Goal: Ask a question: Seek information or help from site administrators or community

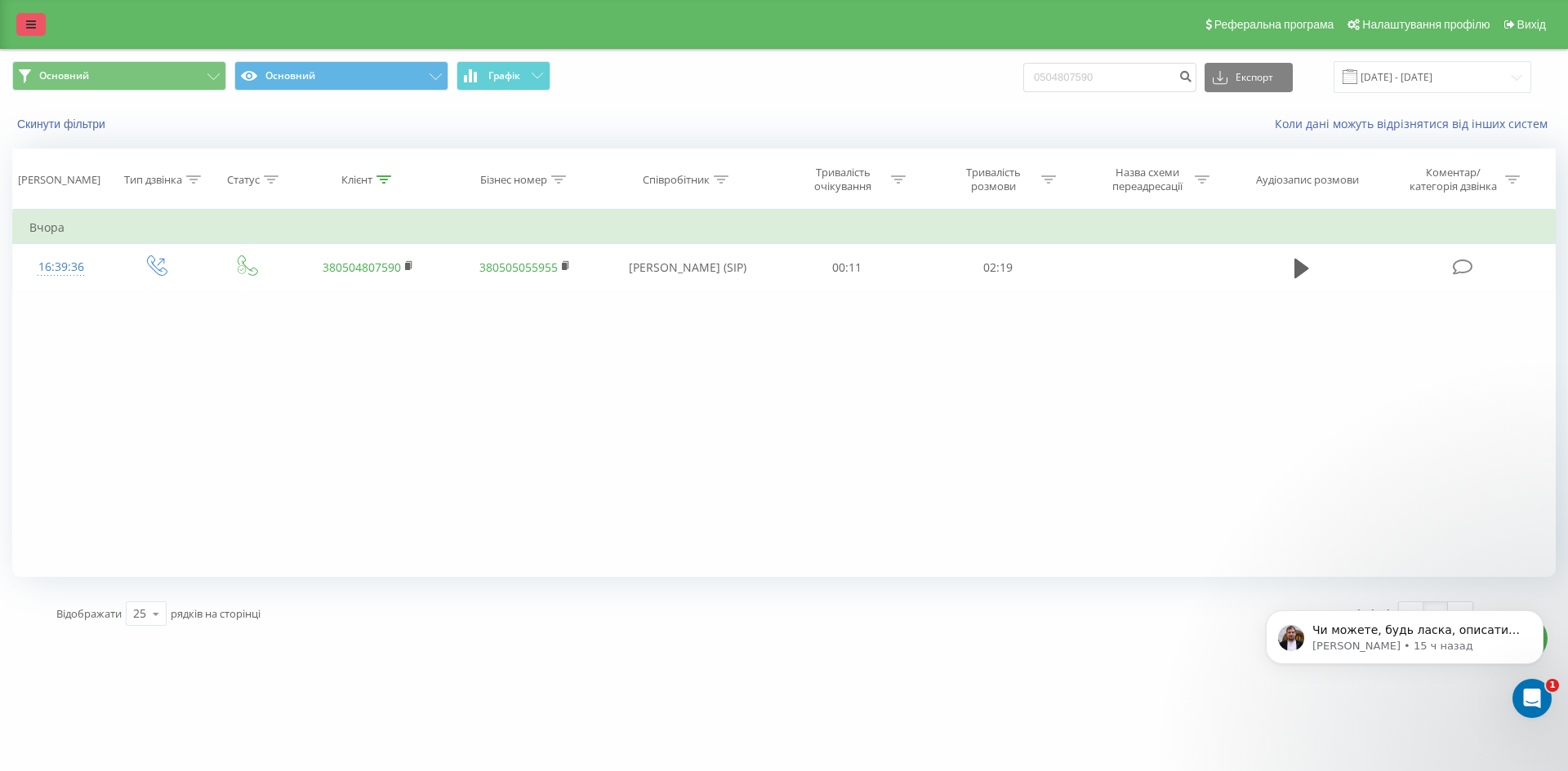
click at [26, 25] on icon at bounding box center [31, 24] width 10 height 12
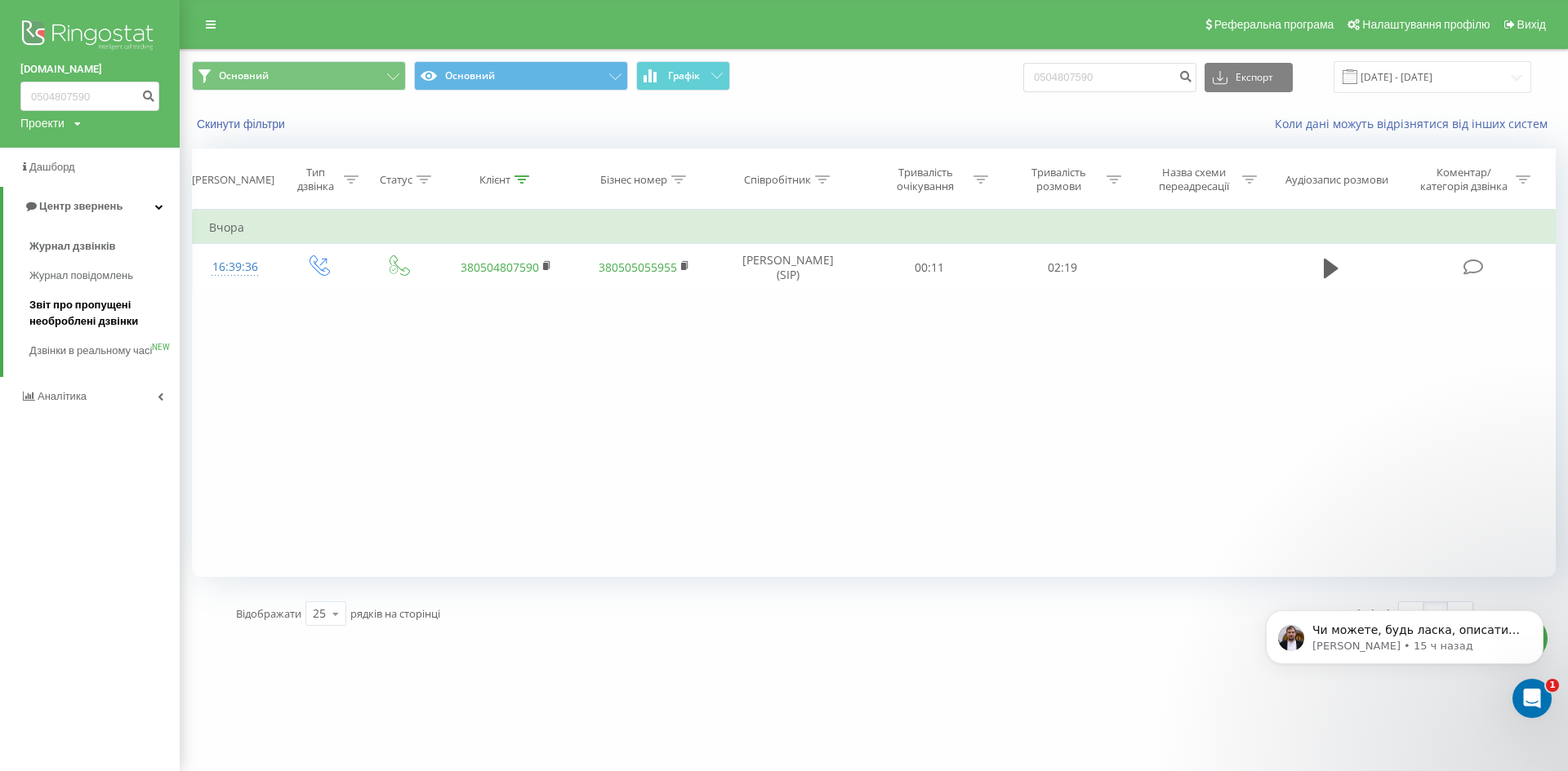
click at [66, 319] on span "Звіт про пропущені необроблені дзвінки" at bounding box center [99, 313] width 142 height 33
click at [1519, 703] on div "Открыть службу сообщений Intercom" at bounding box center [1529, 696] width 54 height 54
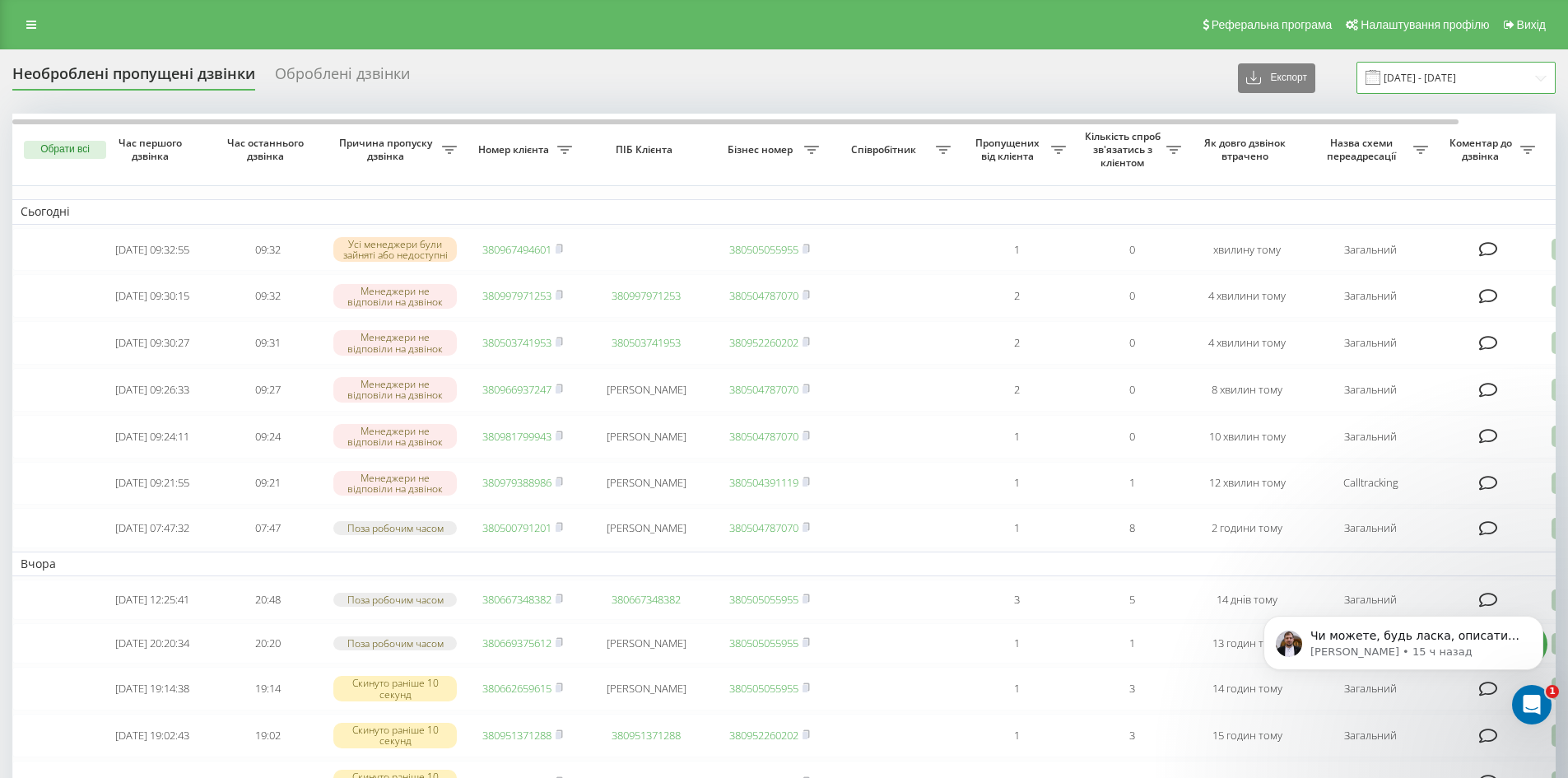
click at [1461, 76] on input "20.07.2025 - 20.08.2025" at bounding box center [1456, 78] width 199 height 32
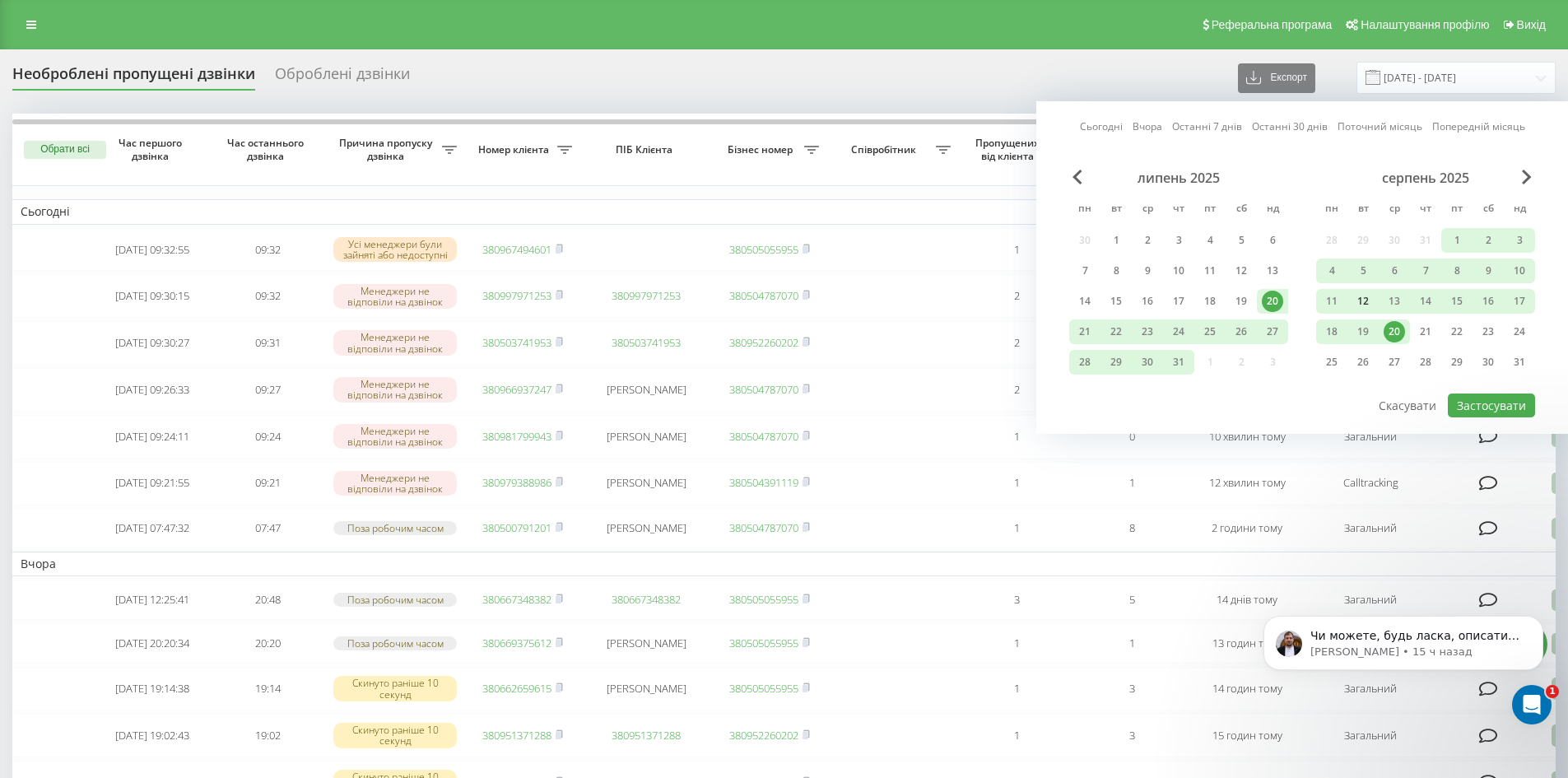
click at [1370, 297] on div "12" at bounding box center [1363, 301] width 21 height 21
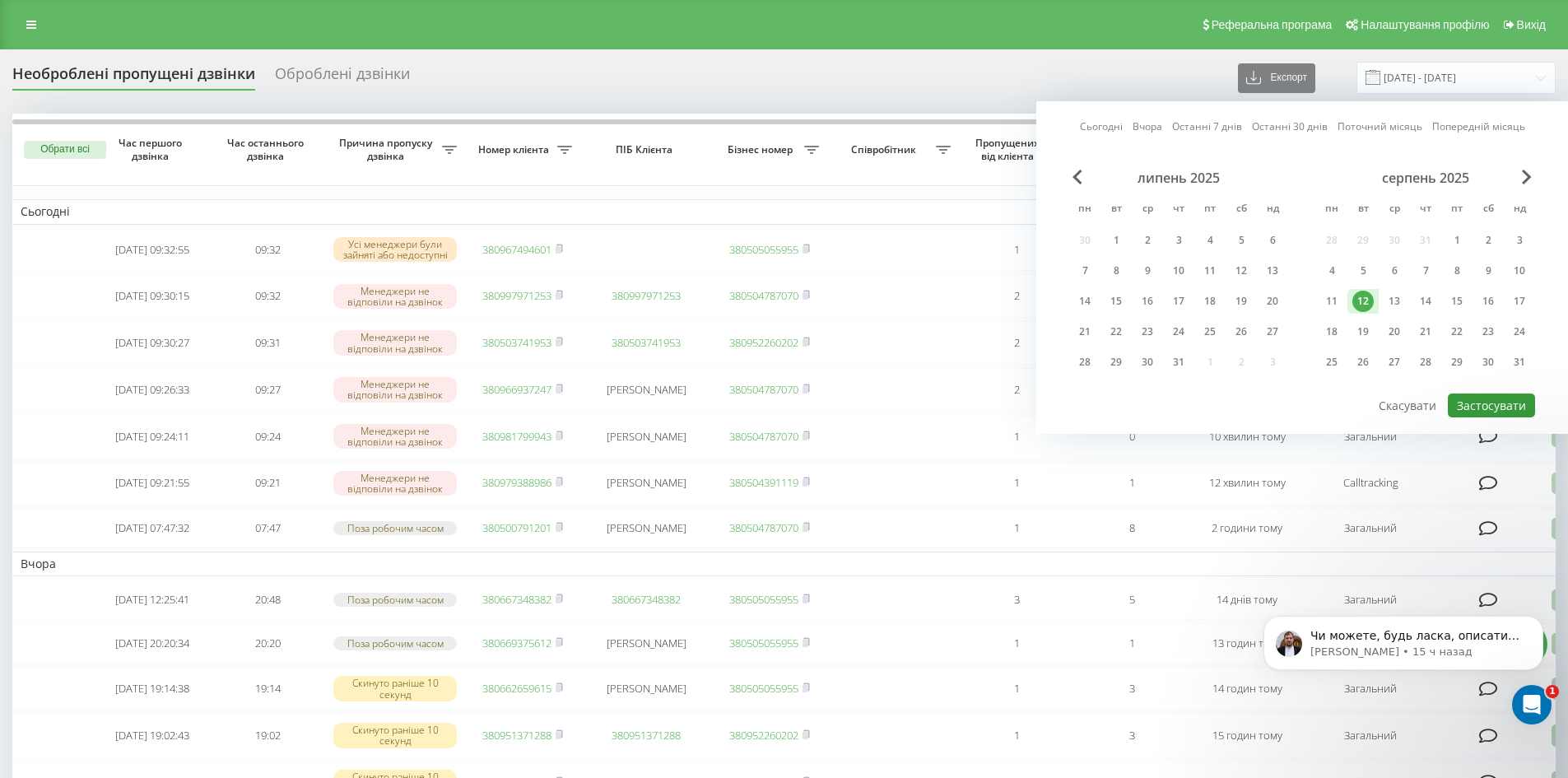
click at [1483, 407] on button "Застосувати" at bounding box center [1492, 406] width 87 height 24
type input "12.08.2025 - 12.08.2025"
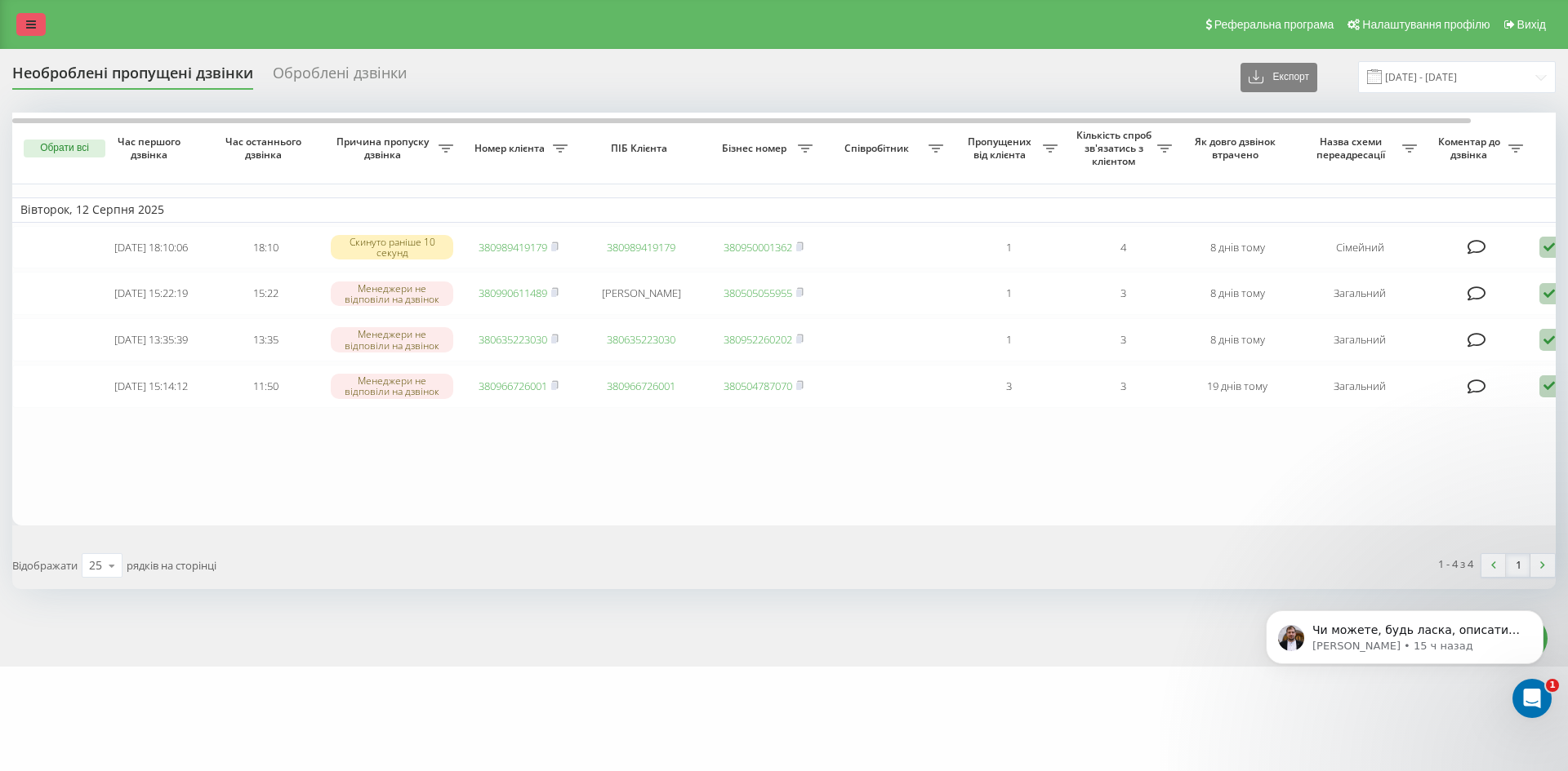
click at [18, 20] on link at bounding box center [31, 25] width 29 height 23
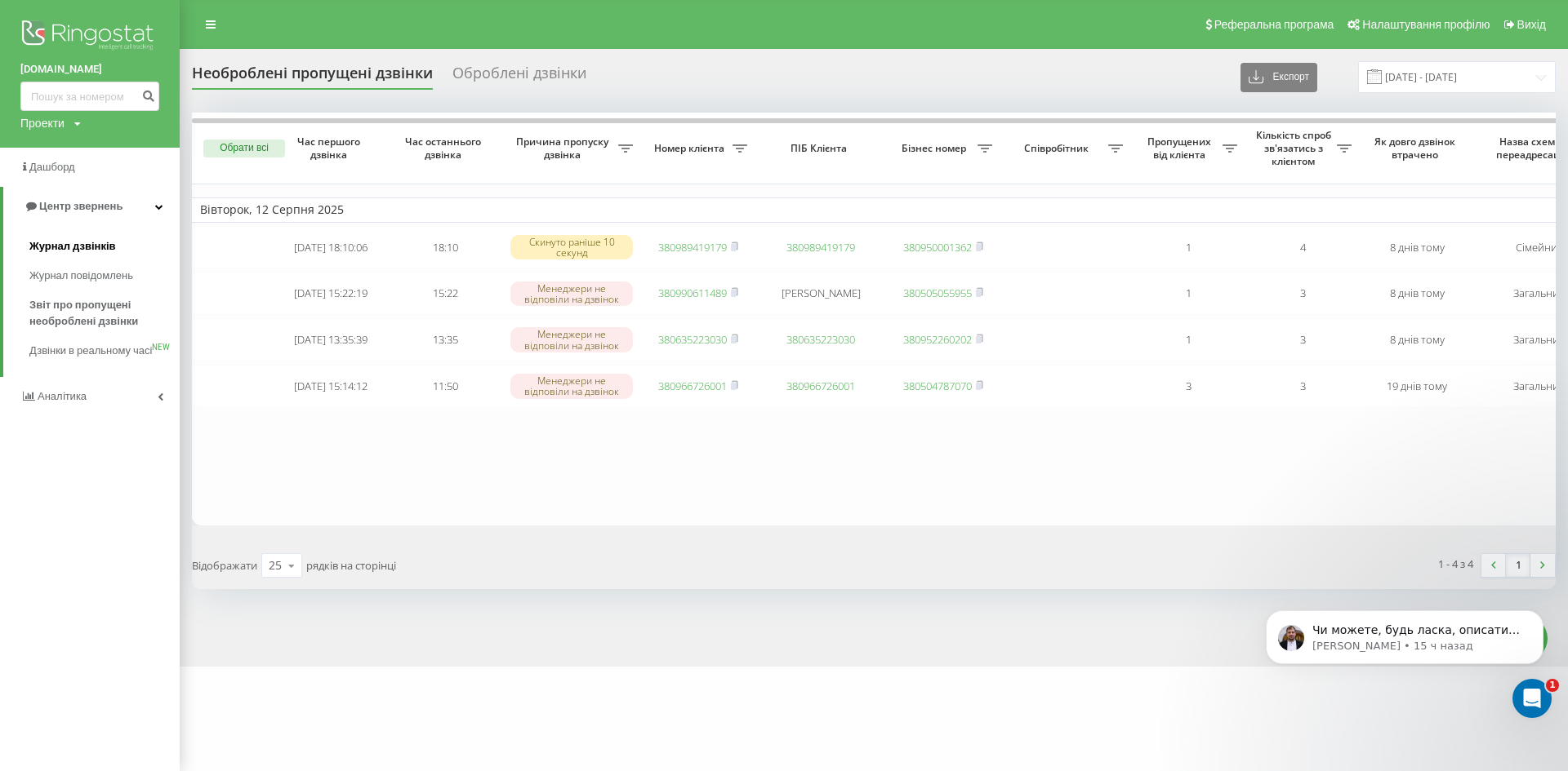
click at [55, 244] on span "Журнал дзвінків" at bounding box center [72, 246] width 87 height 16
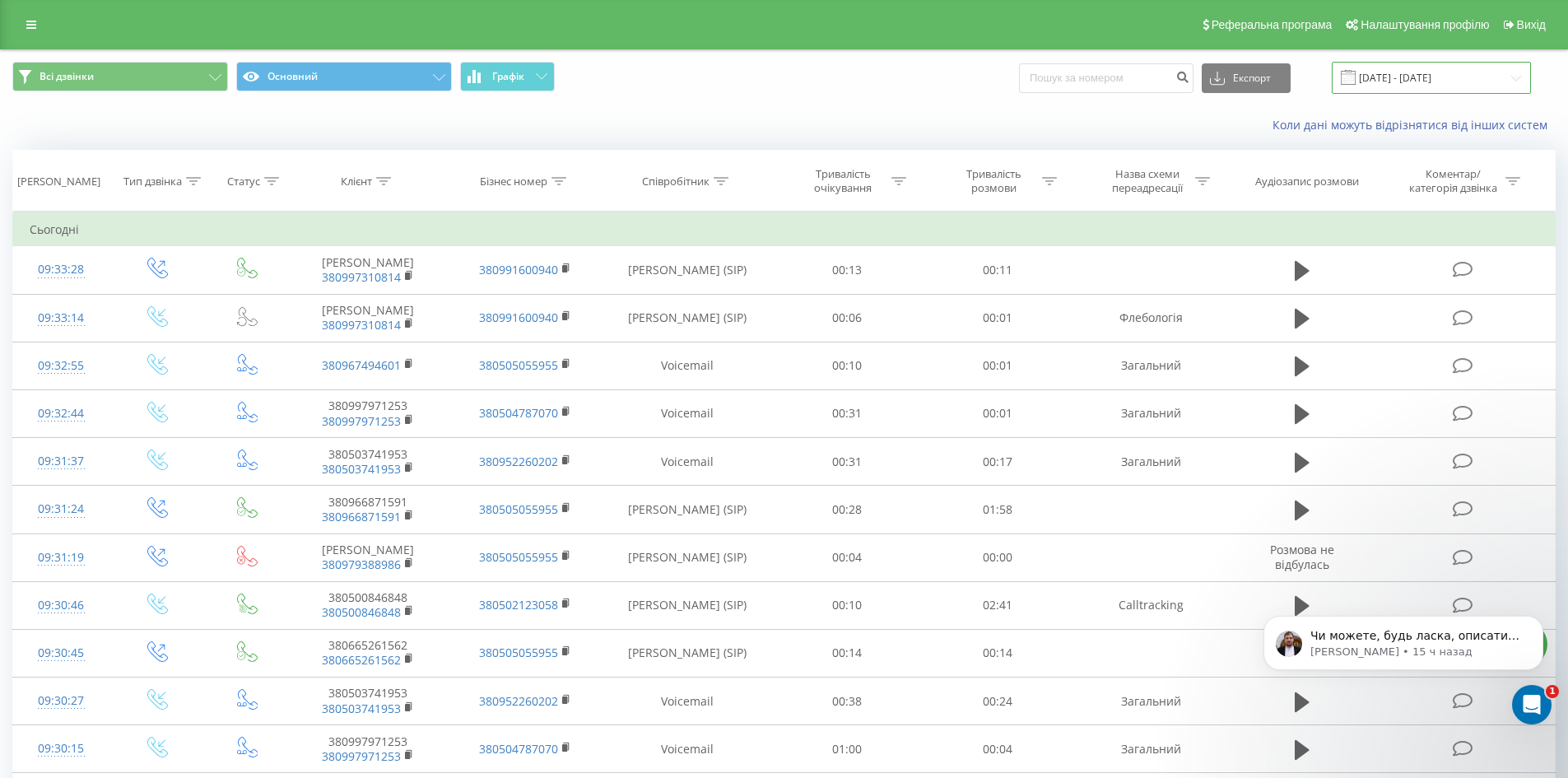
click at [1432, 73] on input "20.07.2025 - 20.08.2025" at bounding box center [1431, 78] width 199 height 32
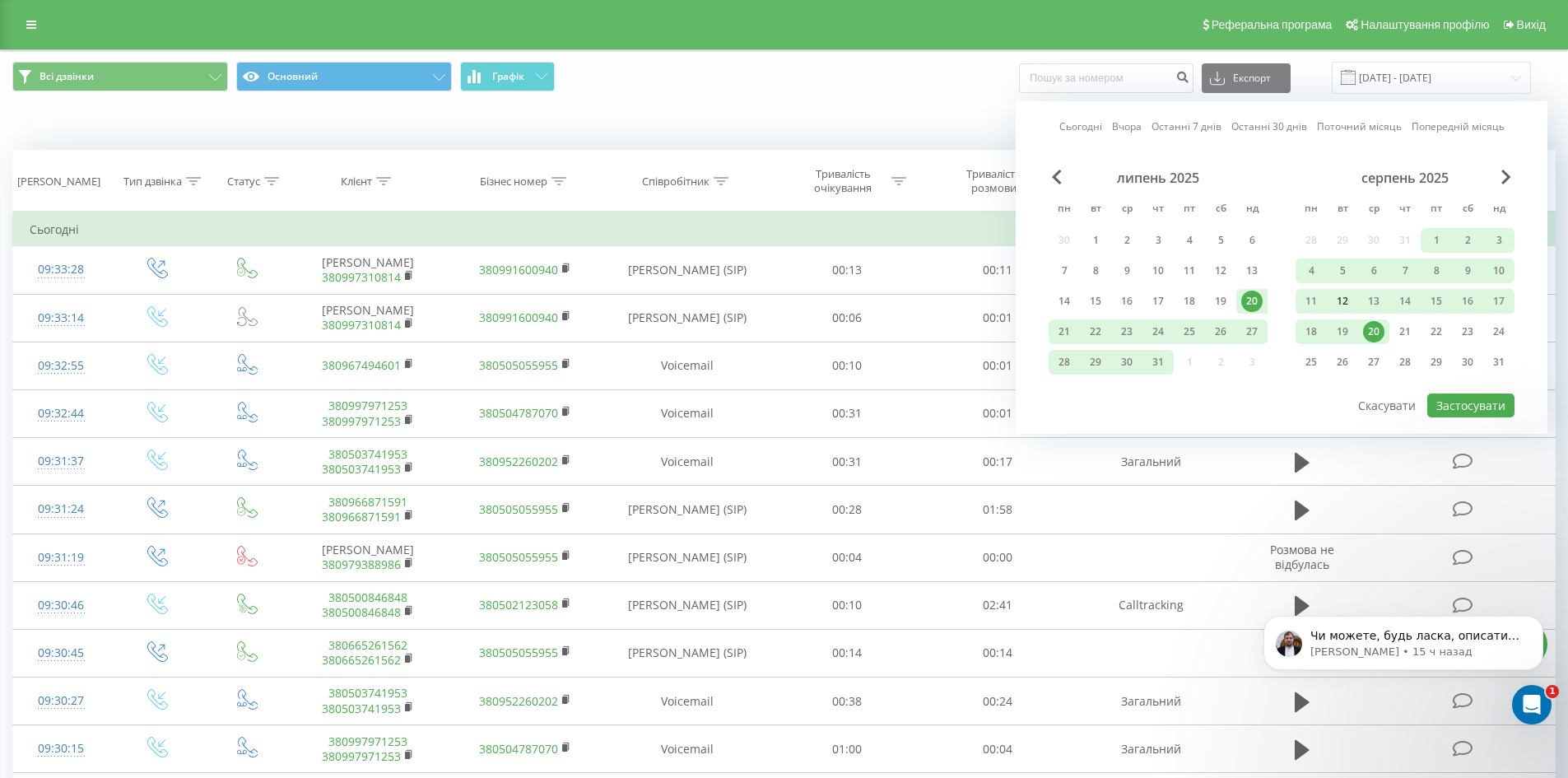
click at [1342, 297] on div "12" at bounding box center [1342, 301] width 21 height 21
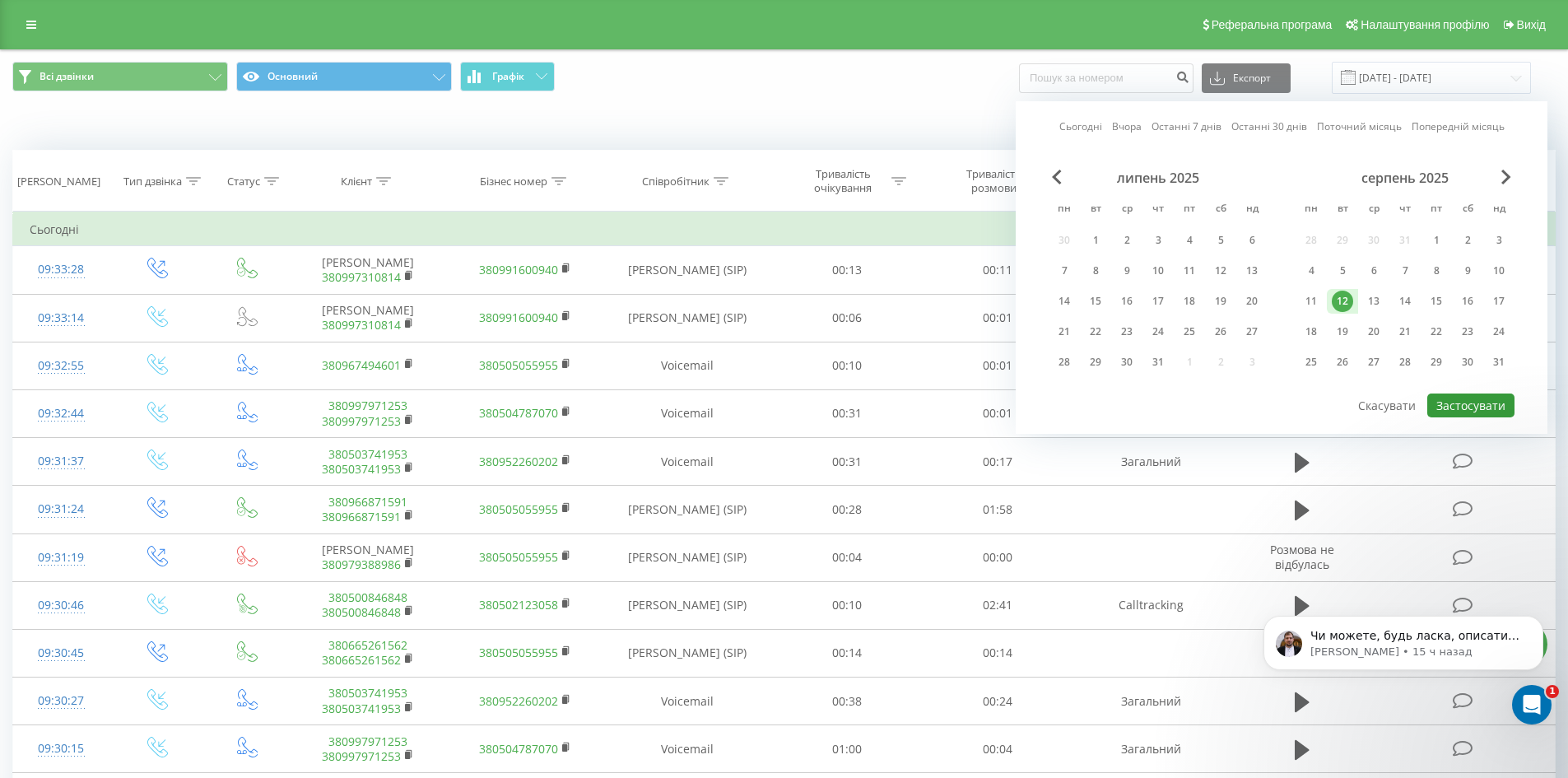
click at [1474, 409] on button "Застосувати" at bounding box center [1471, 406] width 87 height 24
type input "12.08.2025 - 12.08.2025"
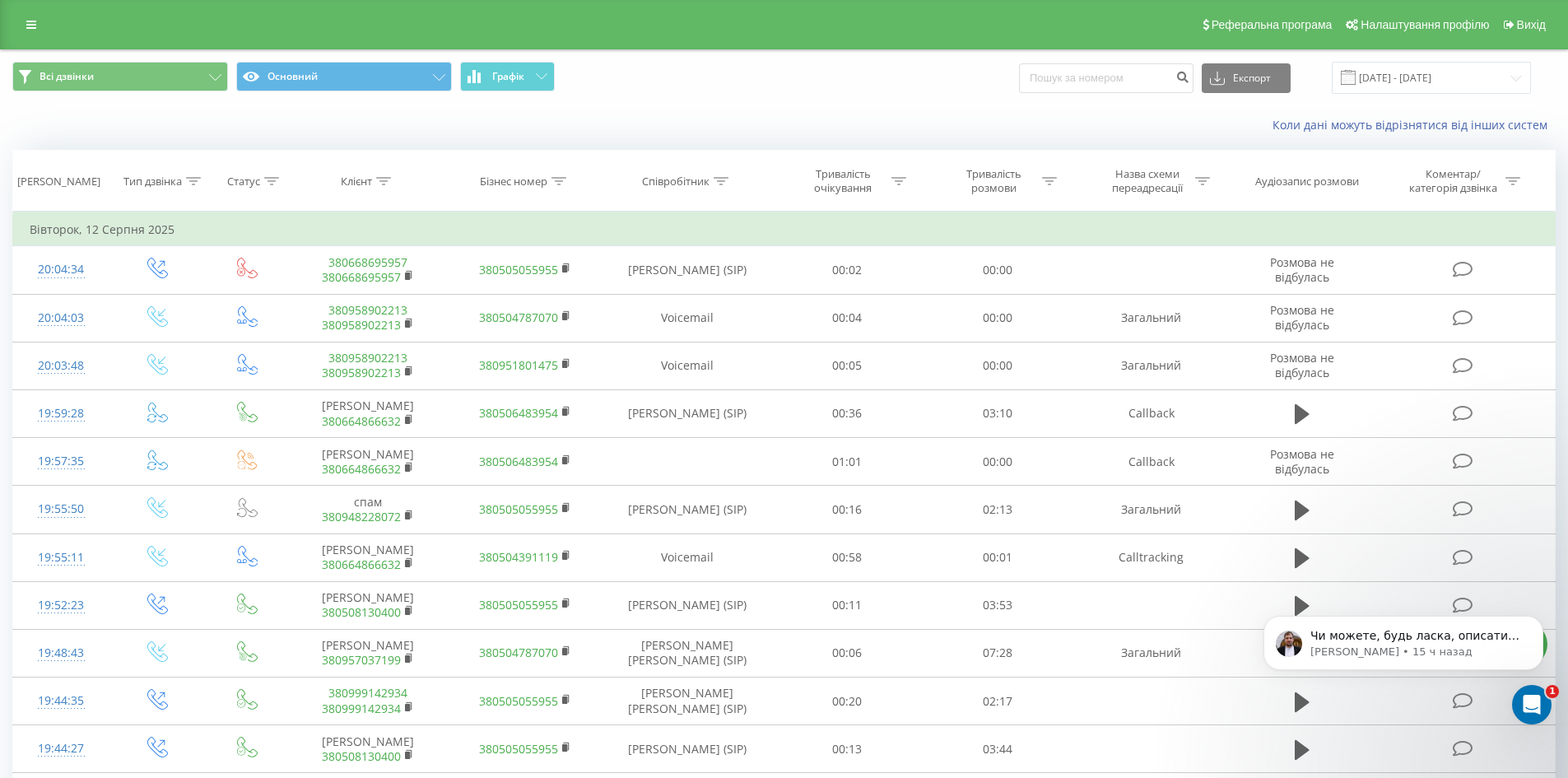
scroll to position [740, 0]
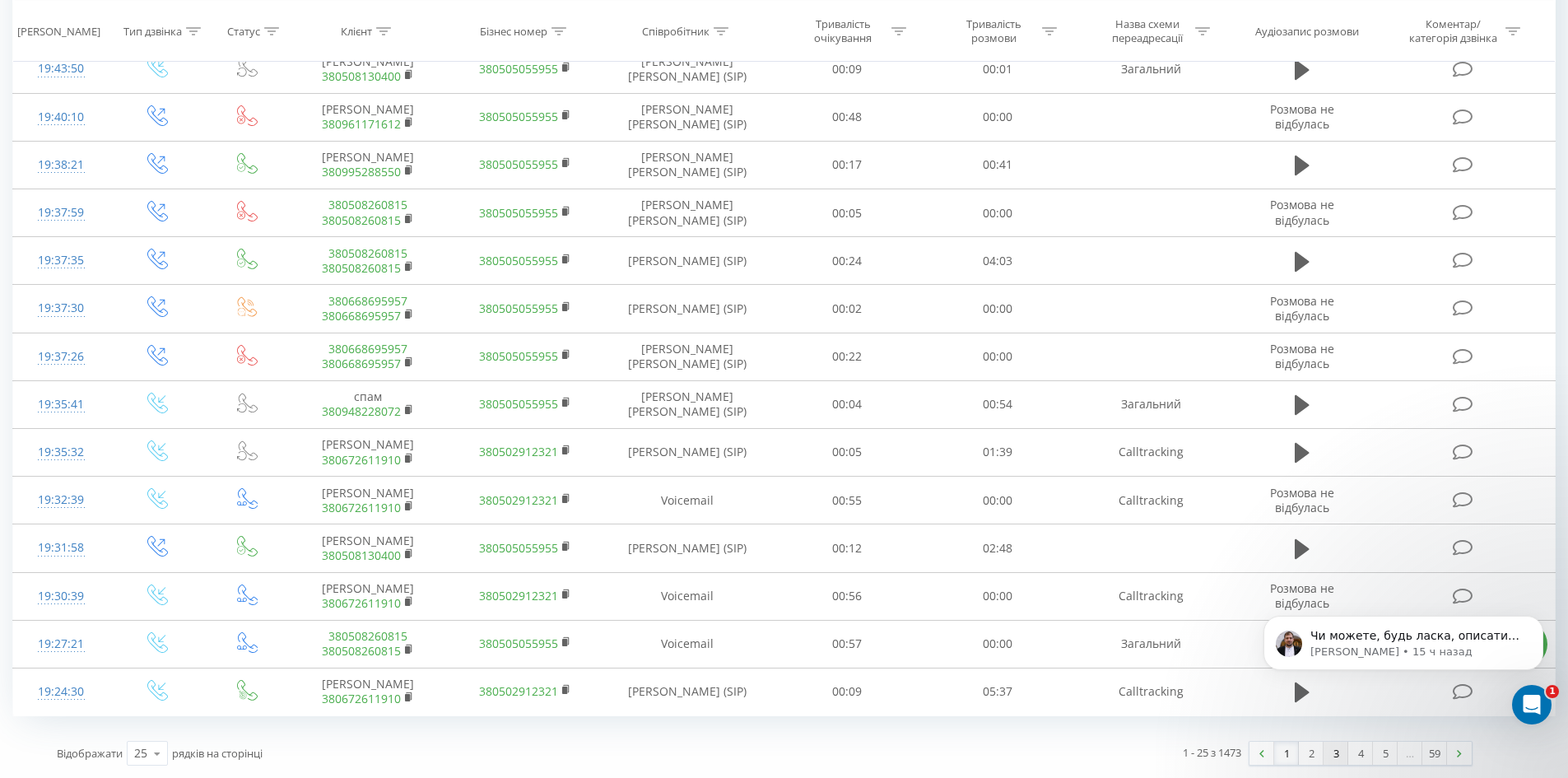
click at [1346, 756] on link "3" at bounding box center [1336, 754] width 24 height 23
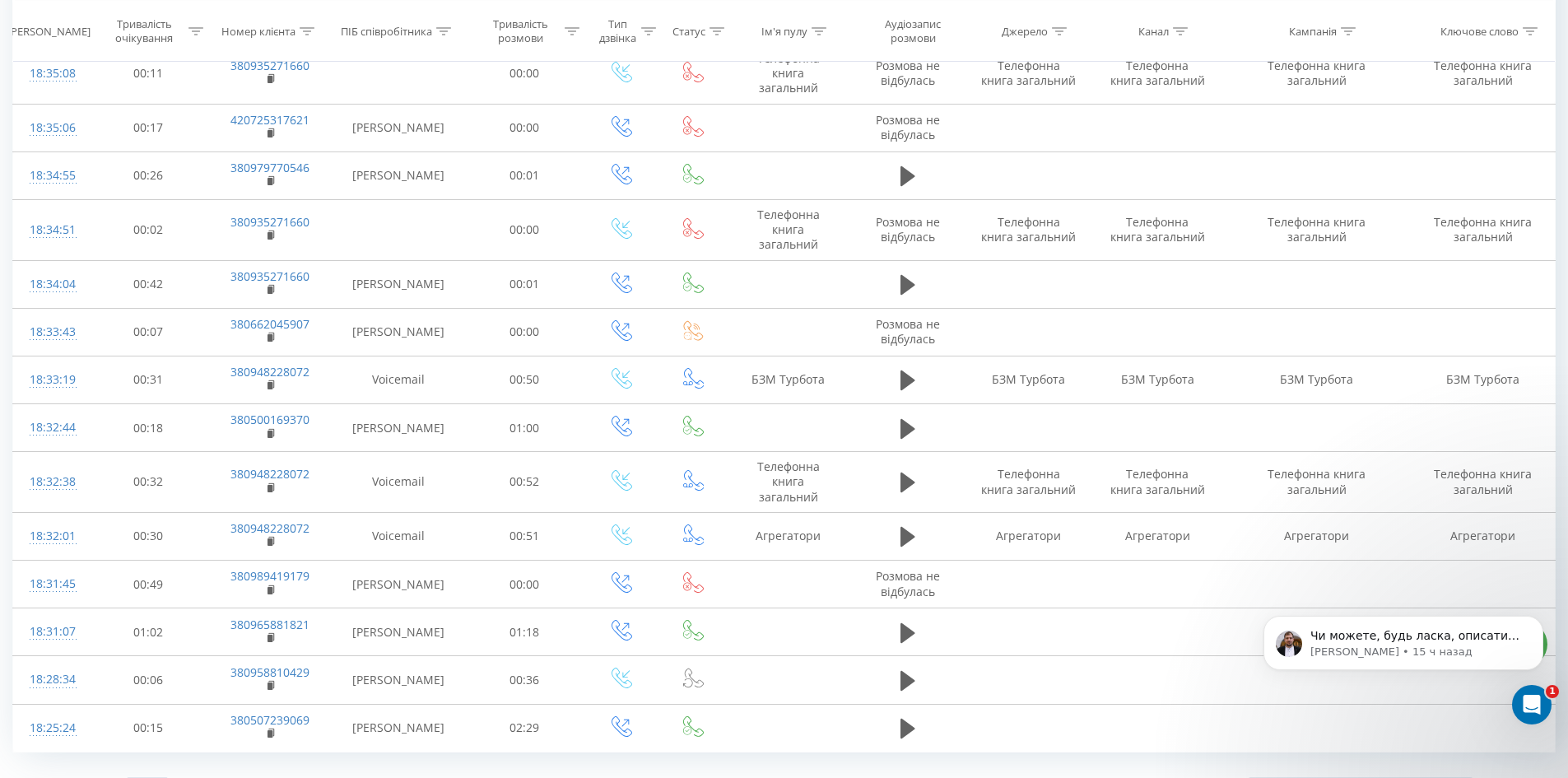
scroll to position [766, 0]
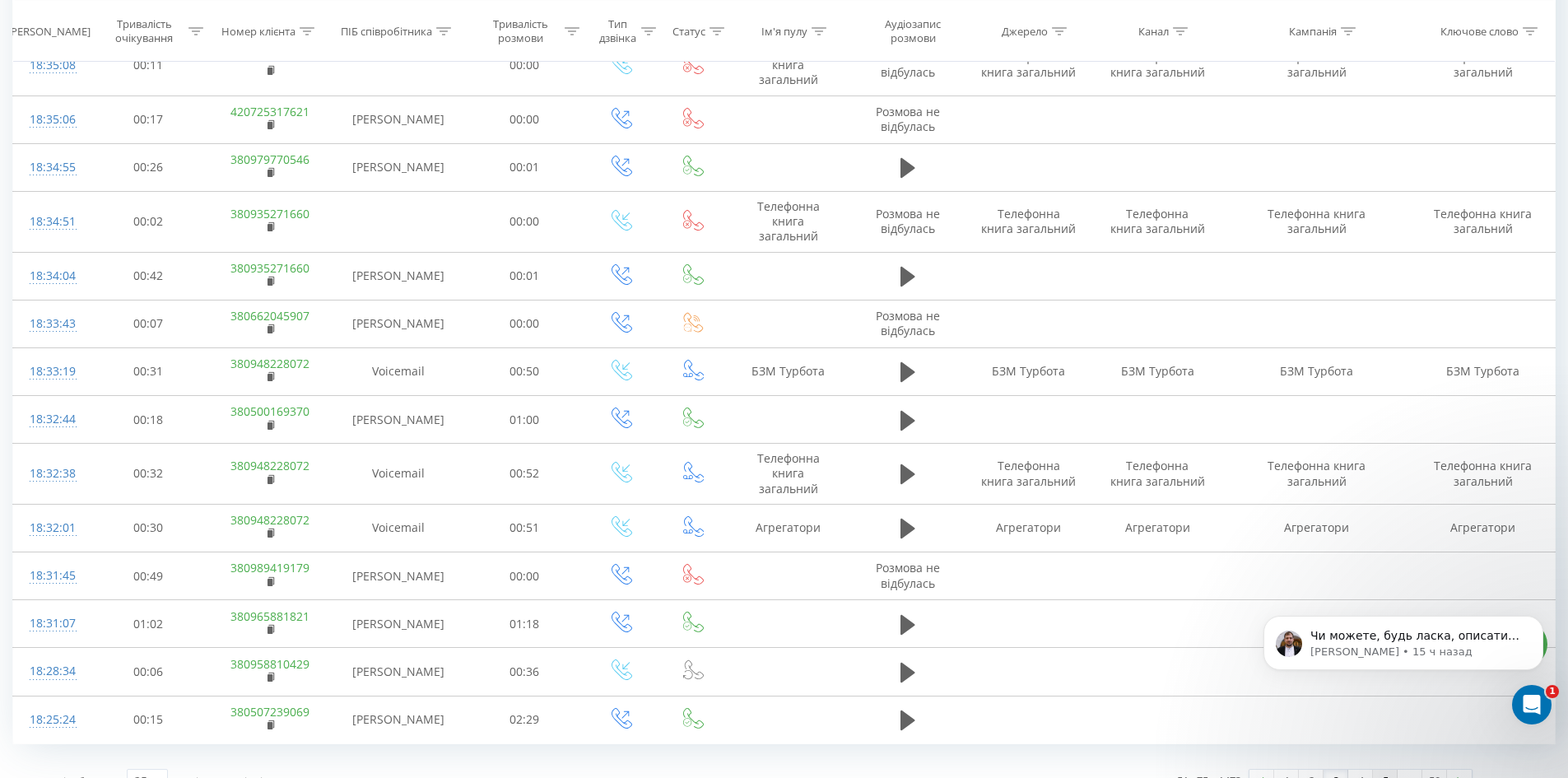
click at [1380, 770] on link "5" at bounding box center [1385, 782] width 24 height 23
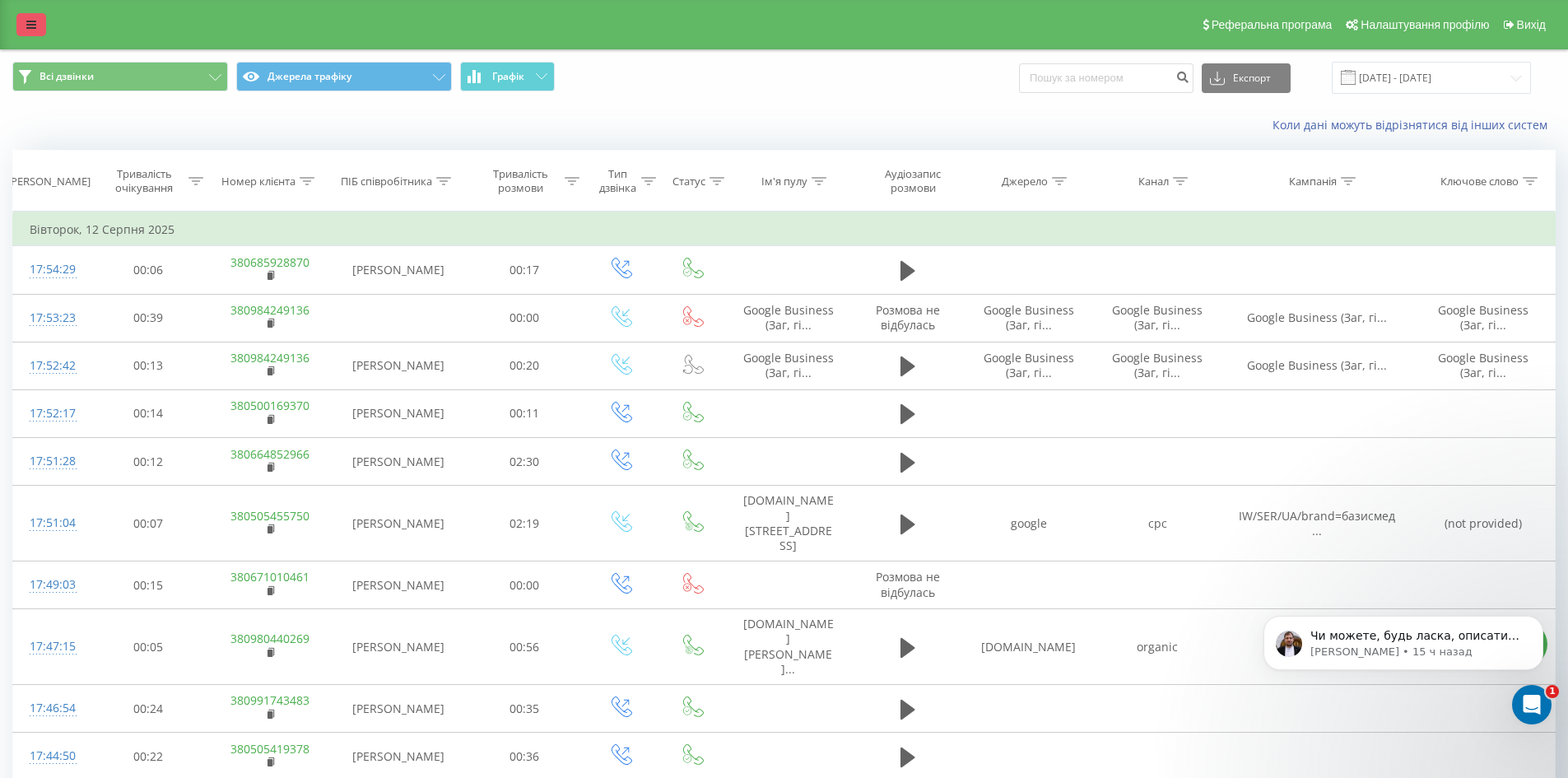
click at [25, 17] on link at bounding box center [31, 25] width 29 height 23
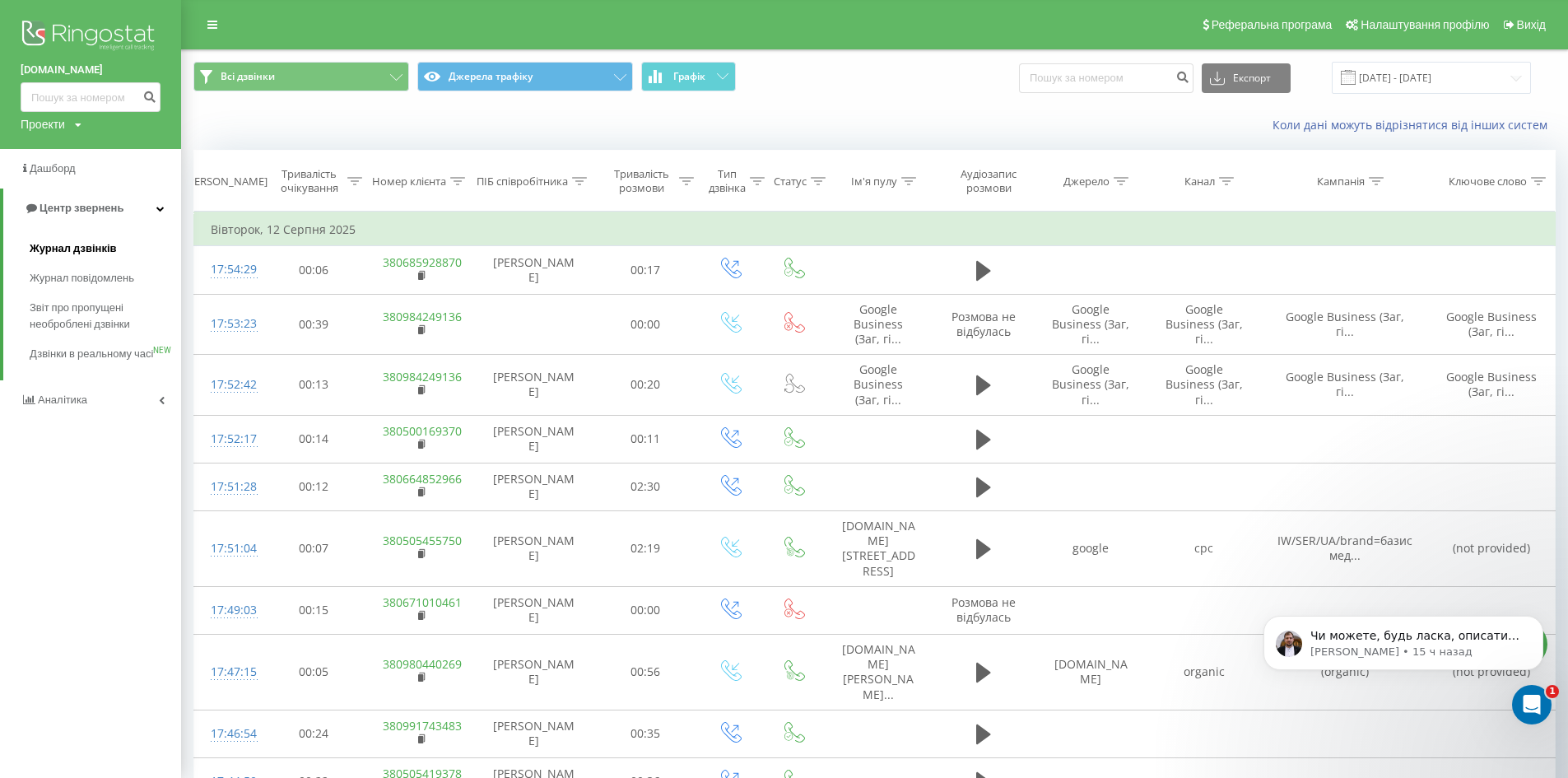
click at [89, 247] on span "Журнал дзвінків" at bounding box center [73, 248] width 87 height 17
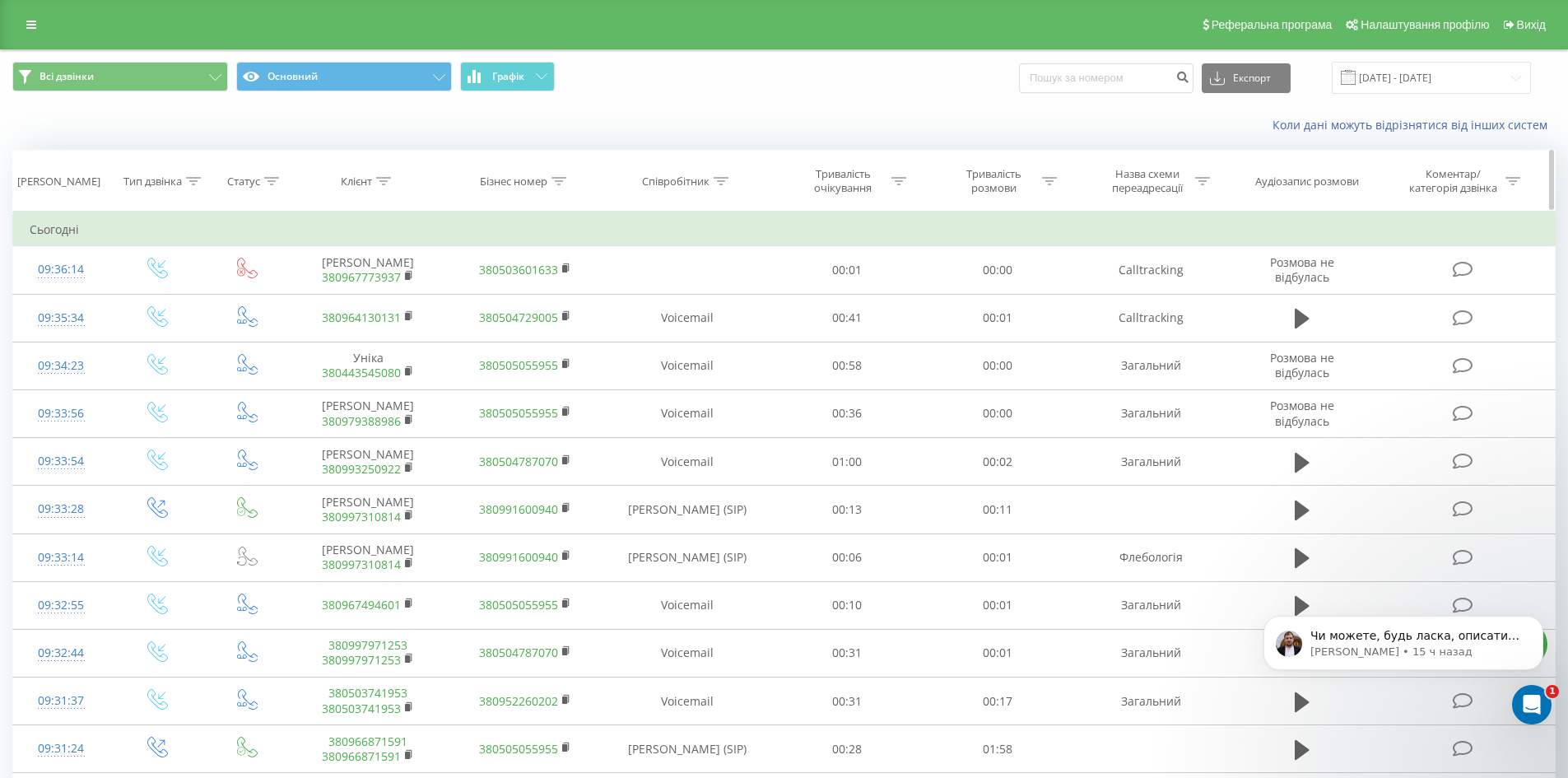
click at [718, 183] on icon at bounding box center [720, 181] width 15 height 8
click at [718, 296] on input "text" at bounding box center [687, 300] width 145 height 29
type input "сухович"
click at [714, 335] on span "OK" at bounding box center [722, 332] width 46 height 25
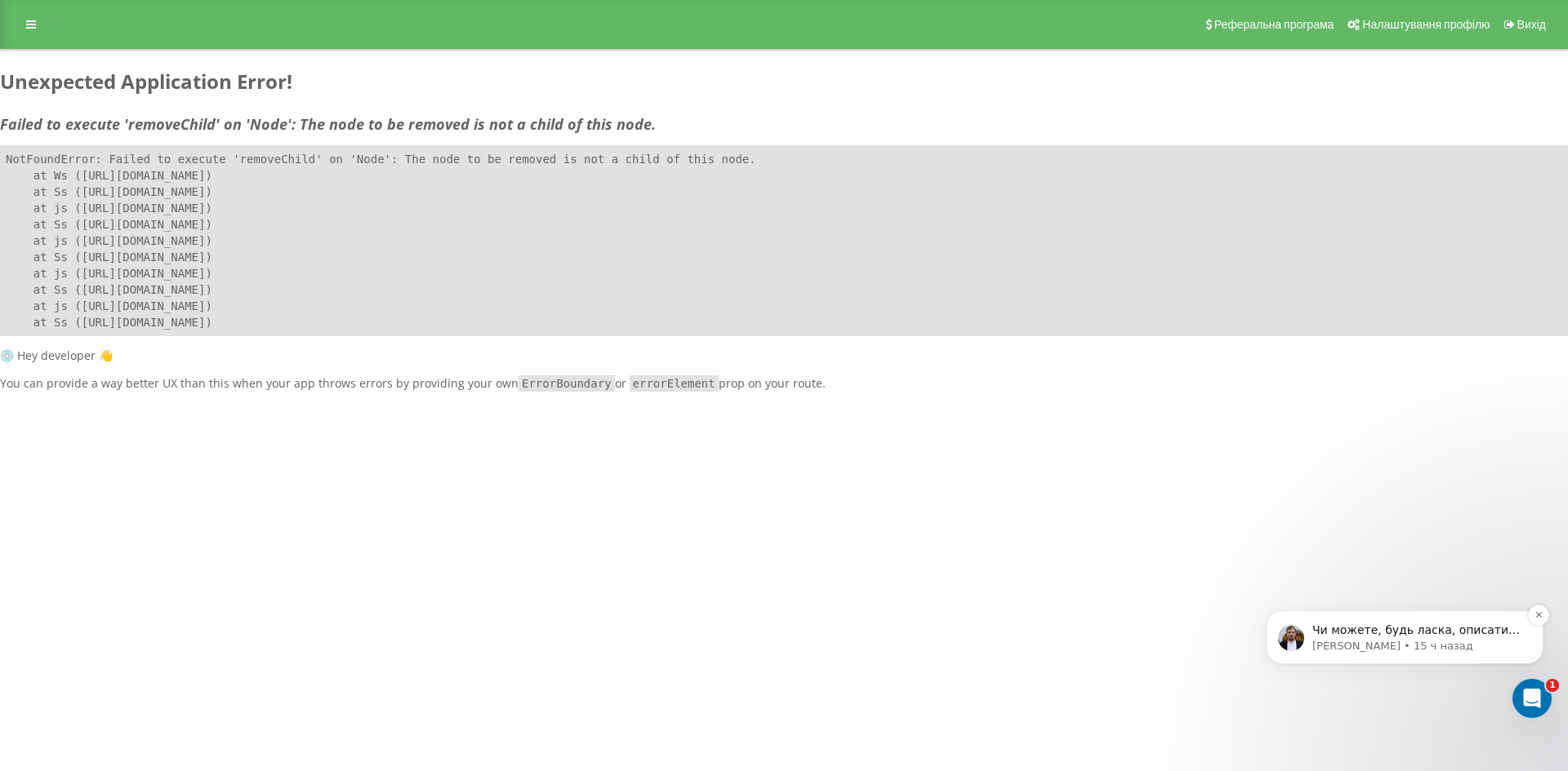
click at [1345, 642] on p "[PERSON_NAME] • 15 ч назад" at bounding box center [1418, 646] width 210 height 14
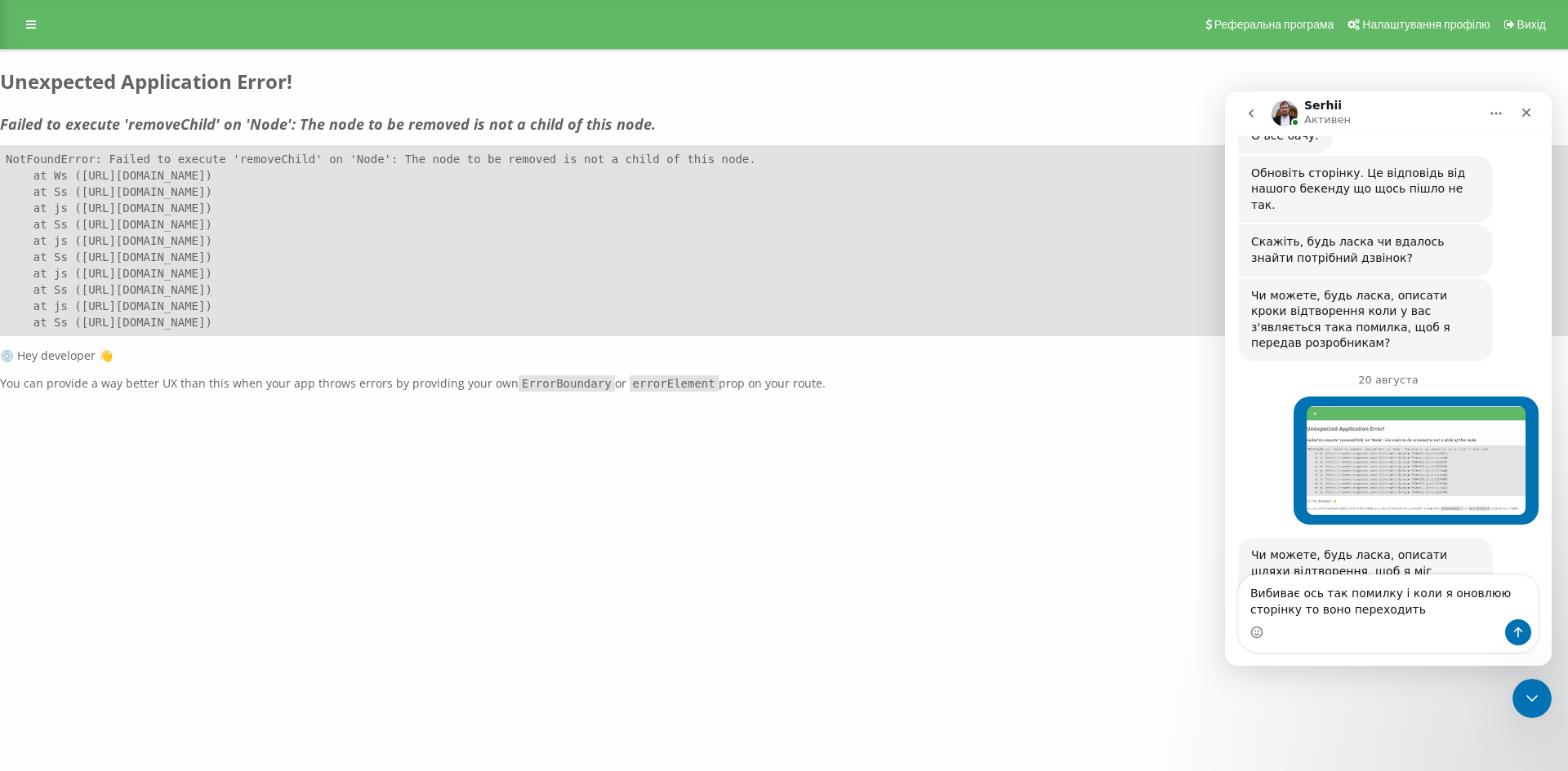
scroll to position [738, 0]
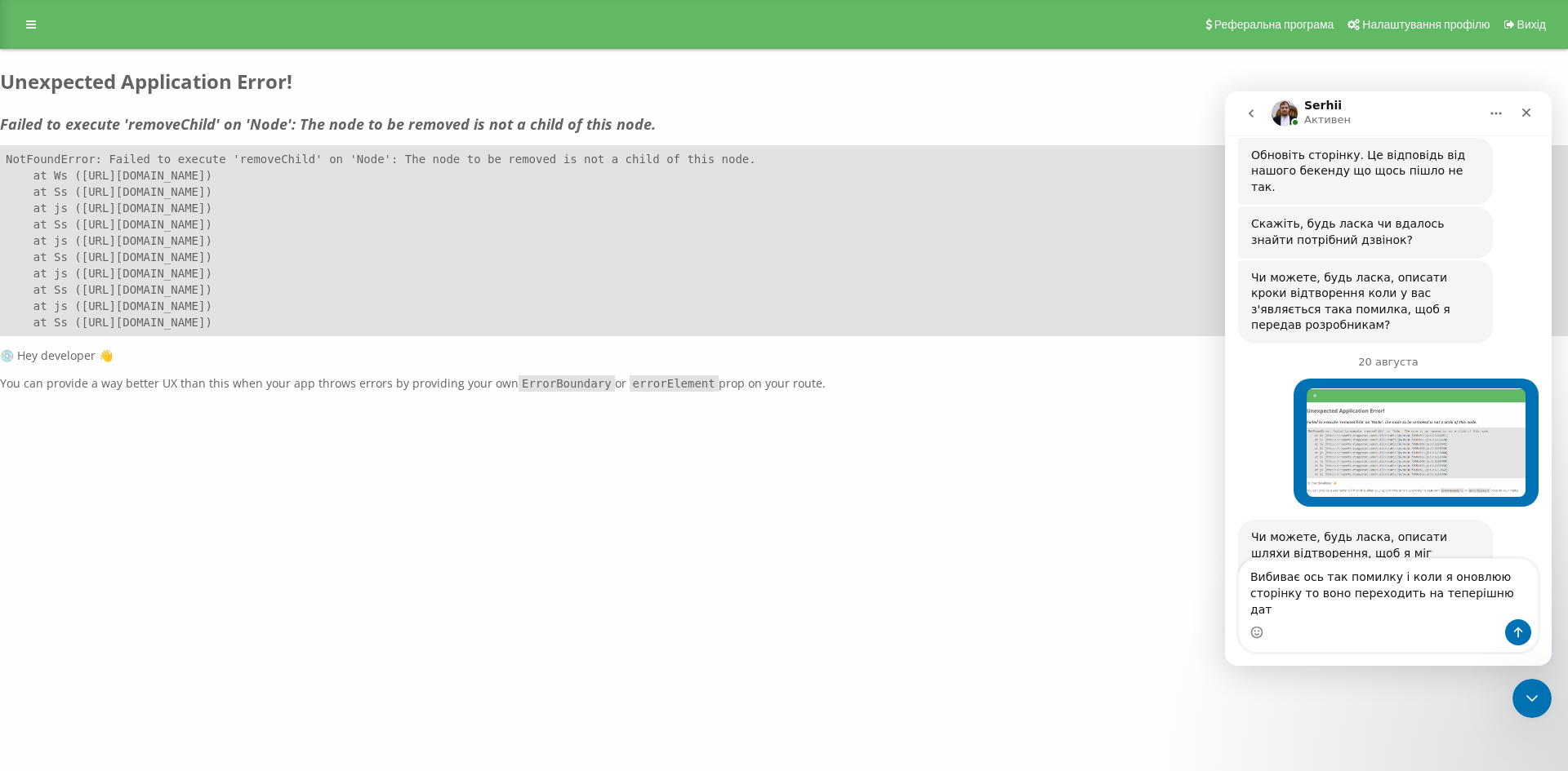
type textarea "Вибиває ось так помилку і коли я оновлюю сторінку то воно переходить на теперіш…"
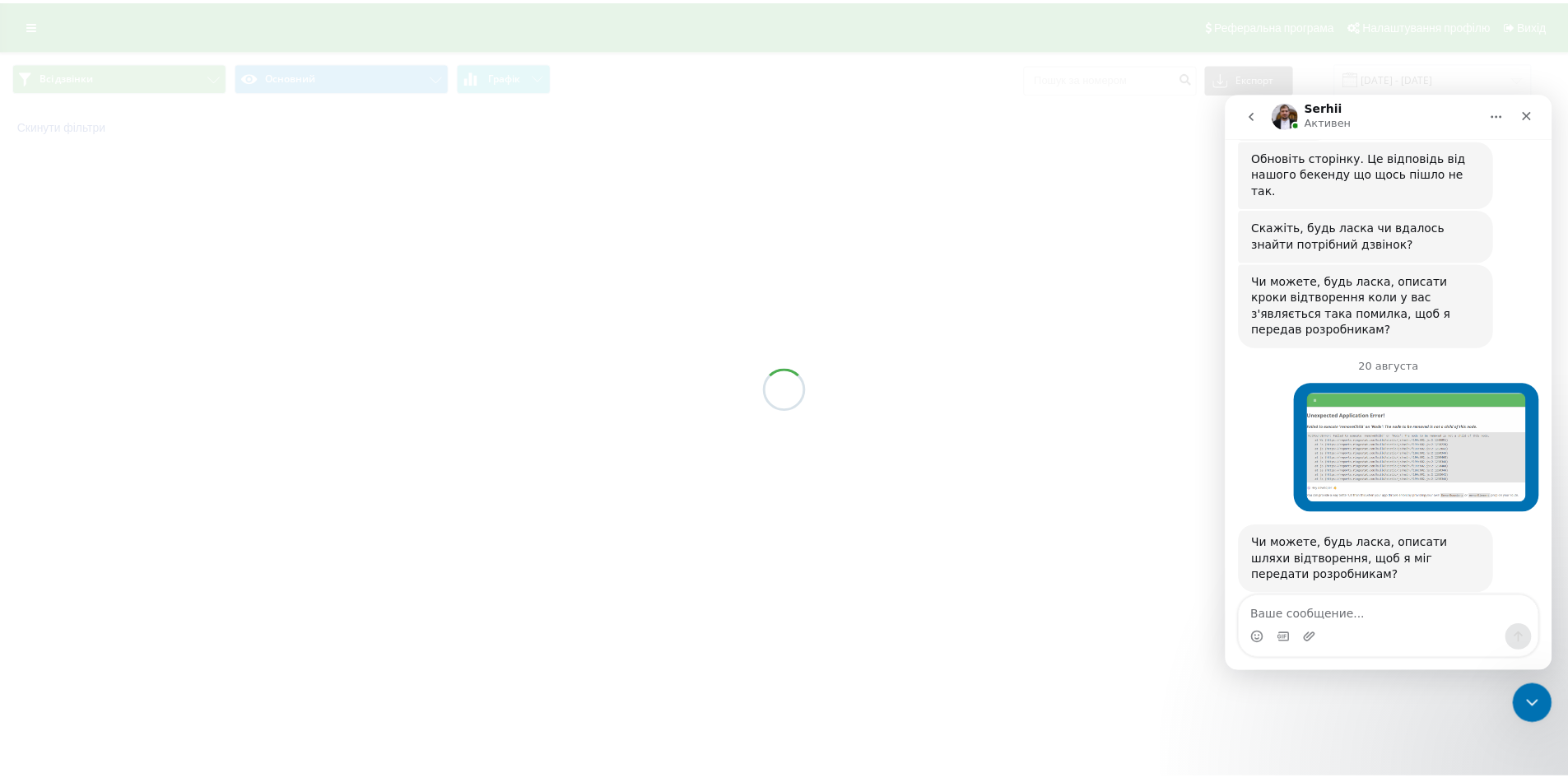
scroll to position [809, 0]
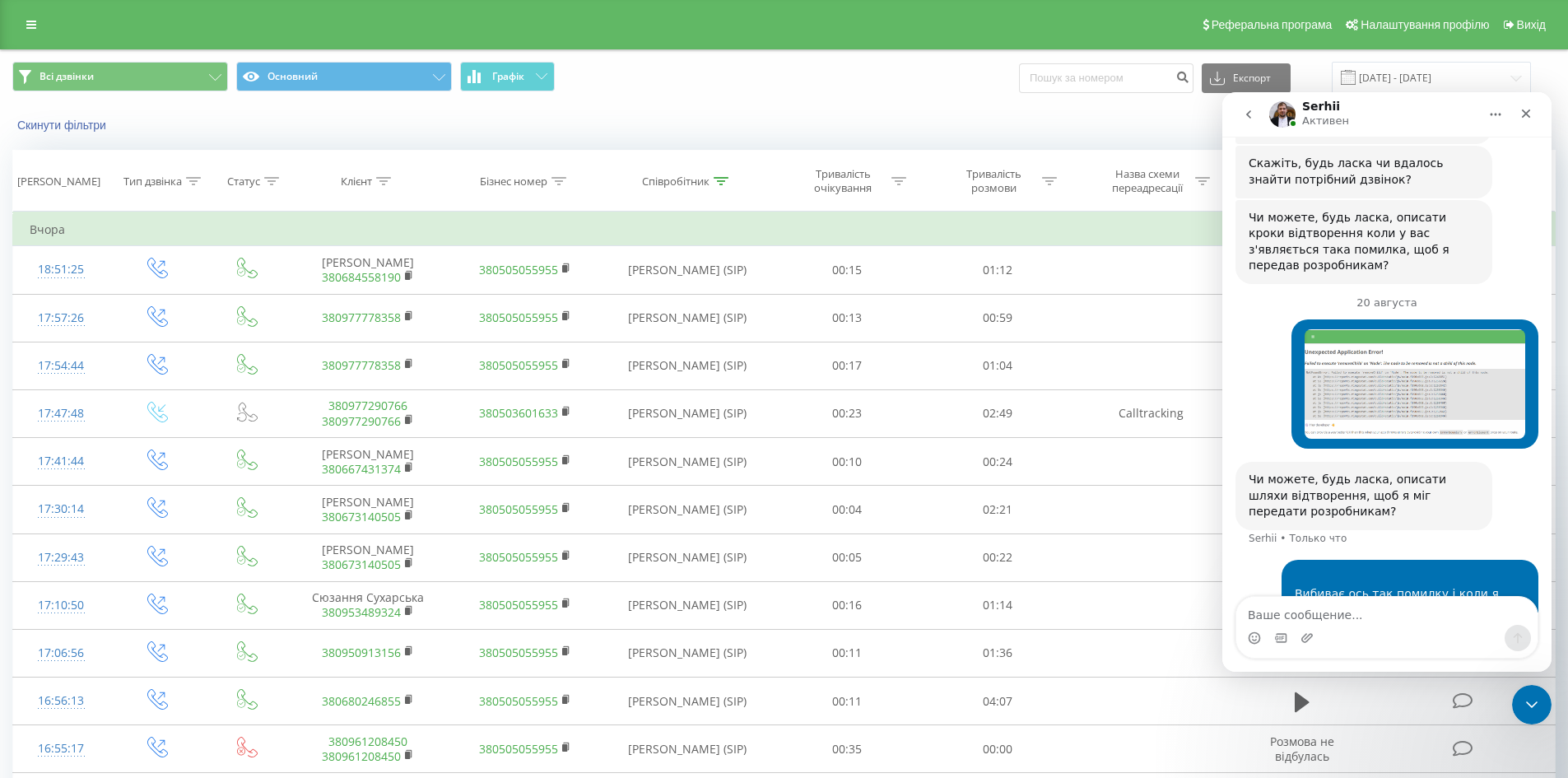
click at [1287, 618] on textarea "Ваше сообщение..." at bounding box center [1387, 611] width 301 height 28
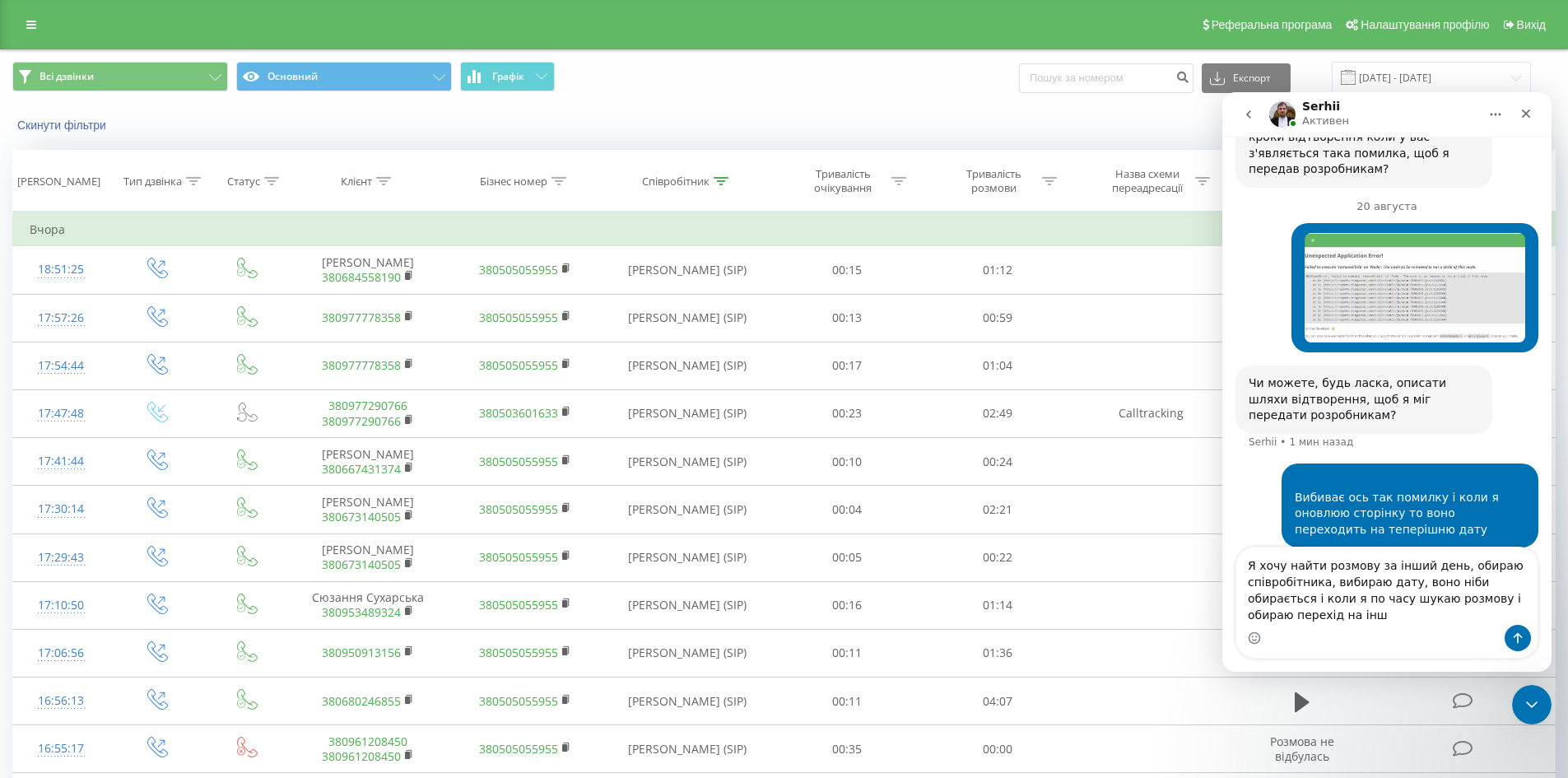
scroll to position [923, 0]
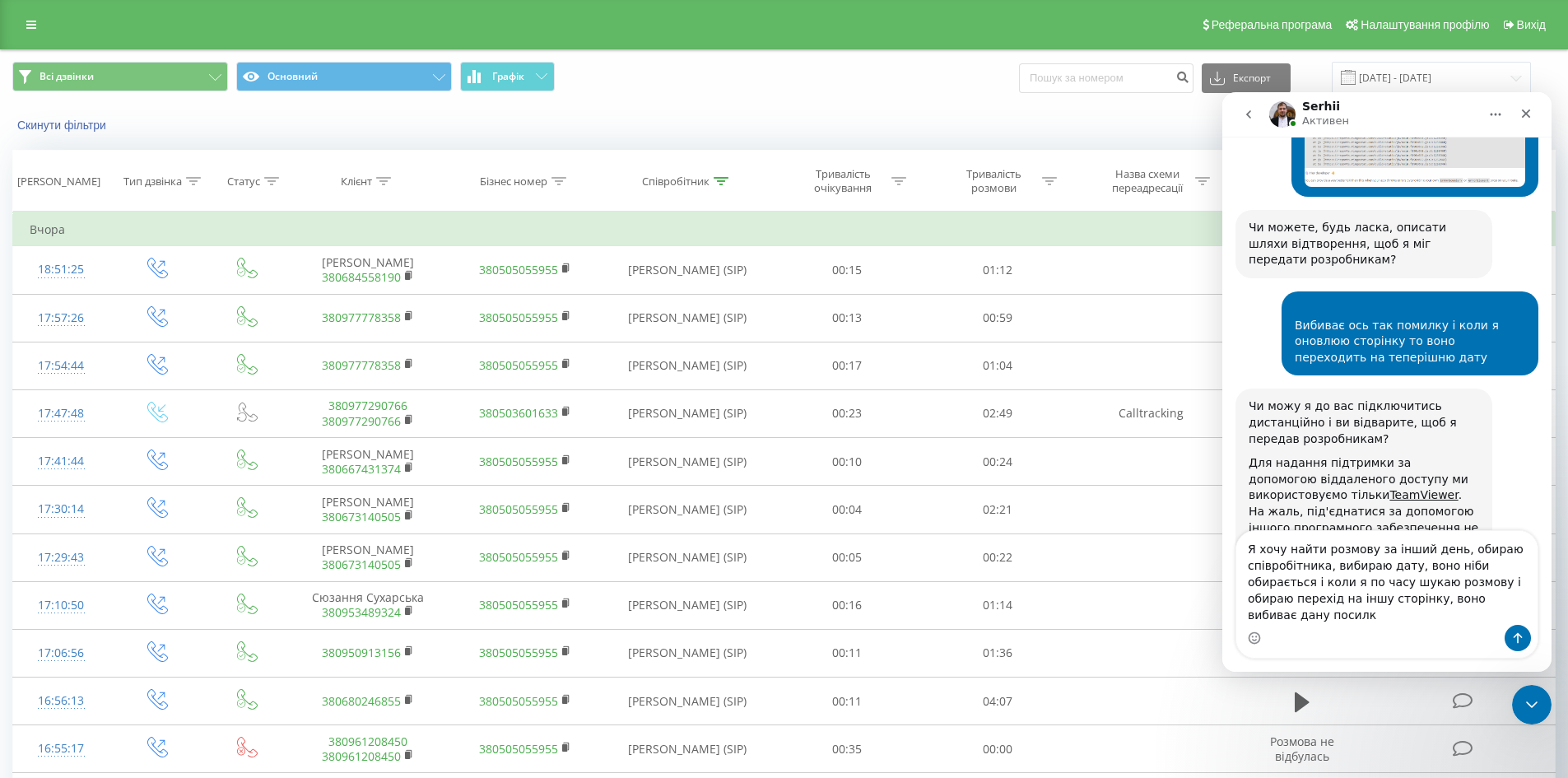
type textarea "Я хочу найти розмову за інший день, обираю співробітника, вибираю дату, воно ні…"
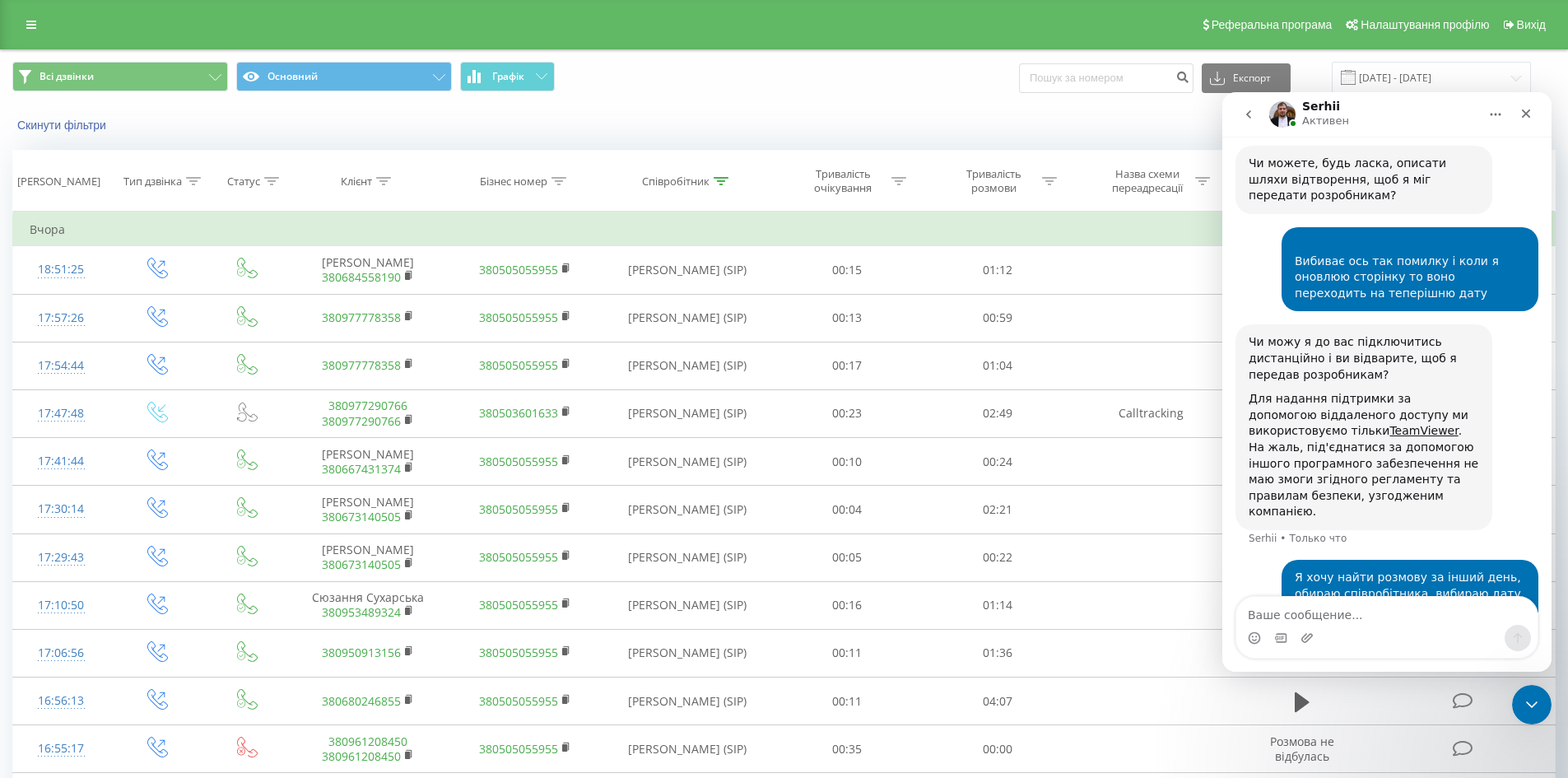
scroll to position [1189, 0]
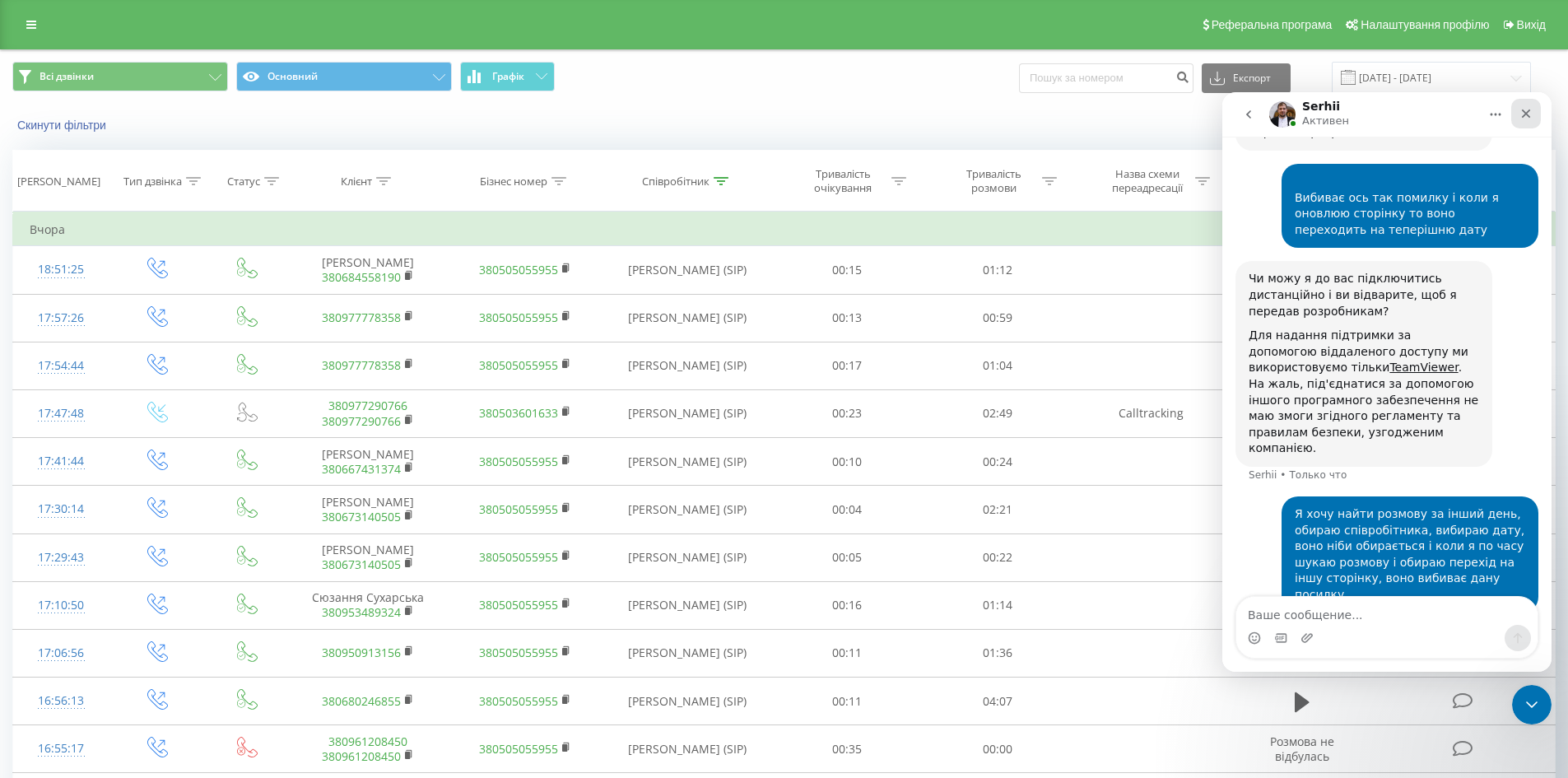
click at [1523, 116] on icon "Закрыть" at bounding box center [1526, 114] width 14 height 14
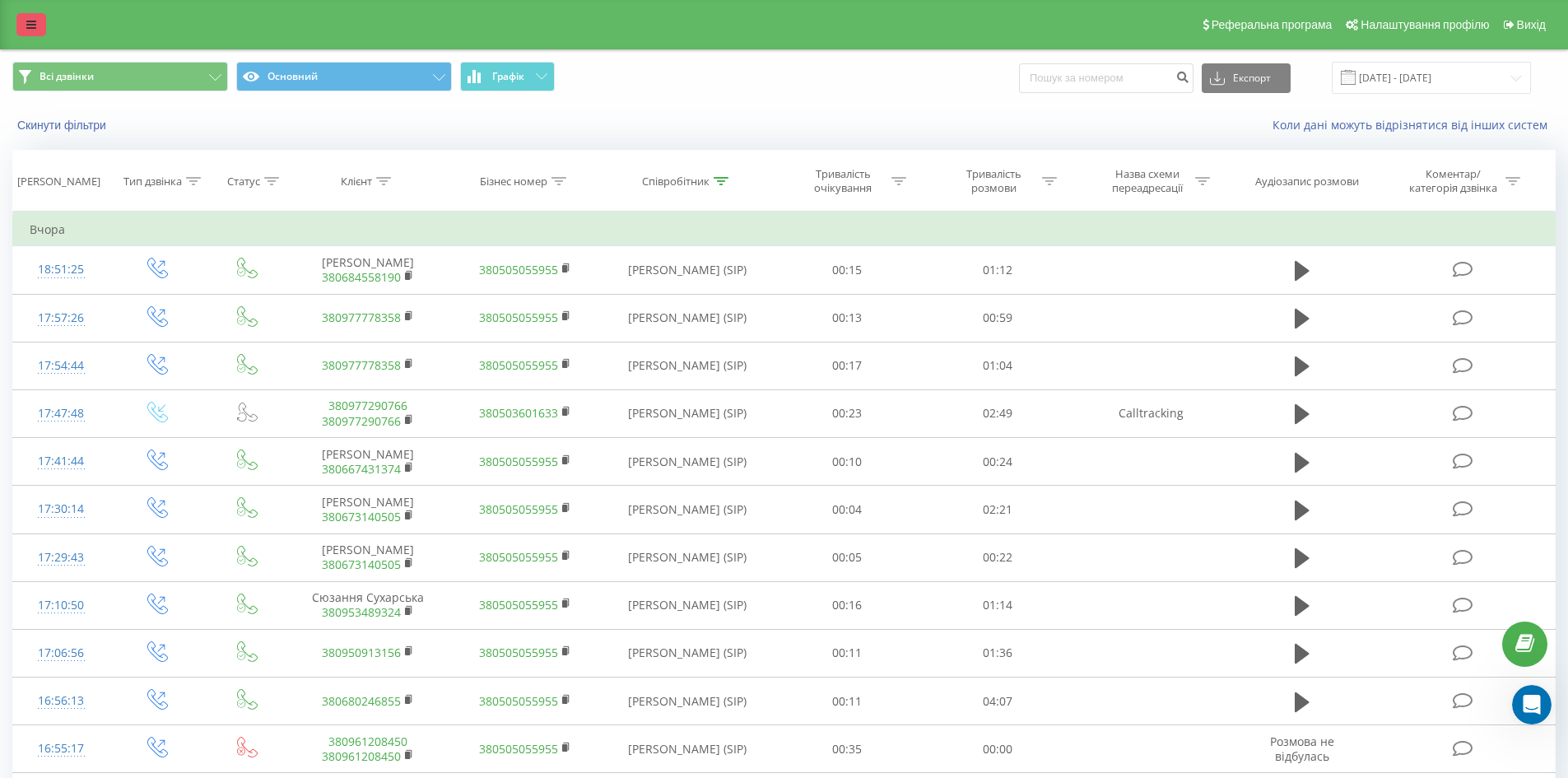
click at [27, 35] on link at bounding box center [31, 25] width 29 height 23
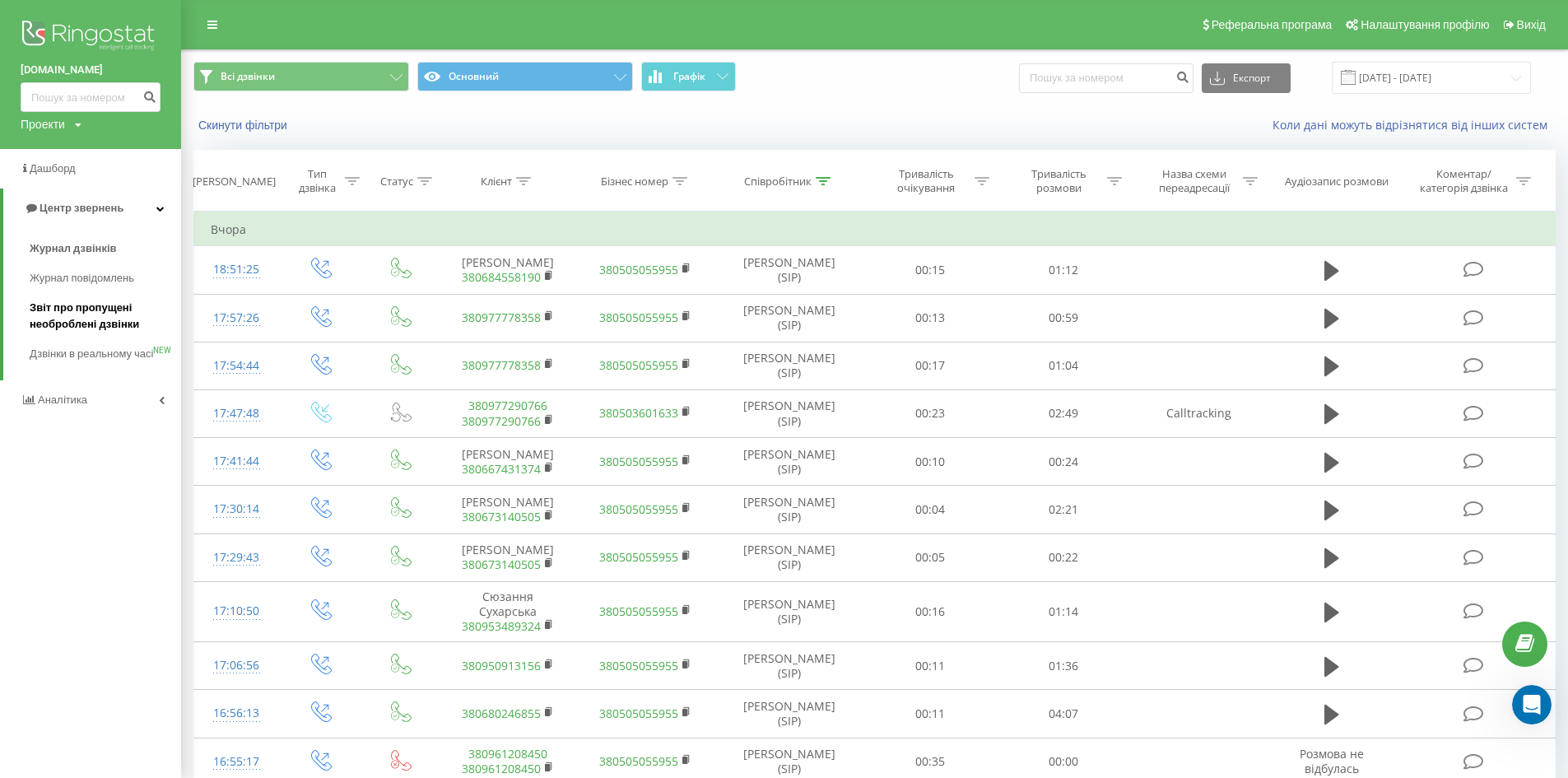
click at [62, 314] on span "Звіт про пропущені необроблені дзвінки" at bounding box center [100, 316] width 143 height 33
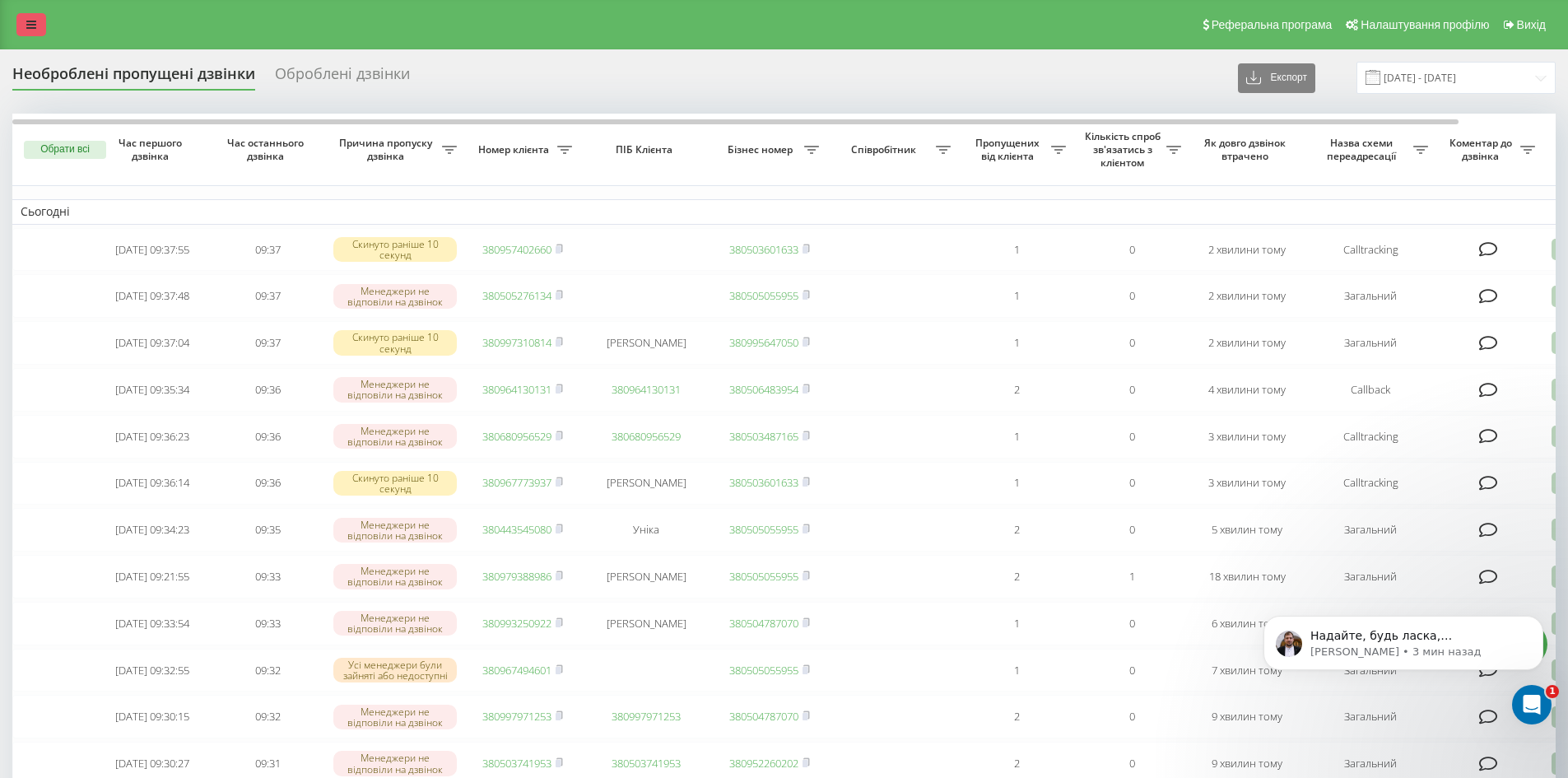
click at [28, 30] on link at bounding box center [31, 25] width 29 height 23
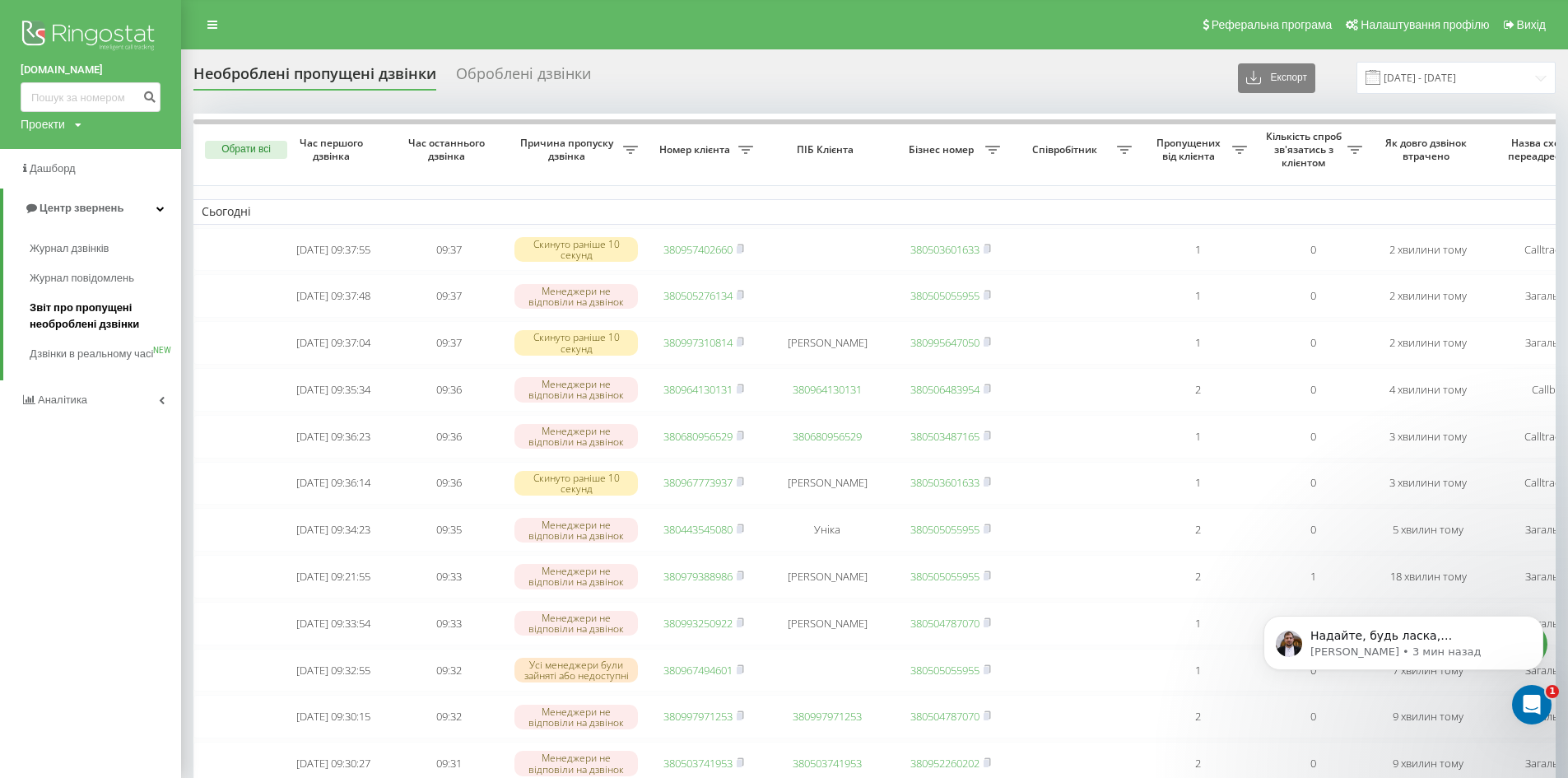
click at [63, 312] on span "Звіт про пропущені необроблені дзвінки" at bounding box center [100, 316] width 143 height 33
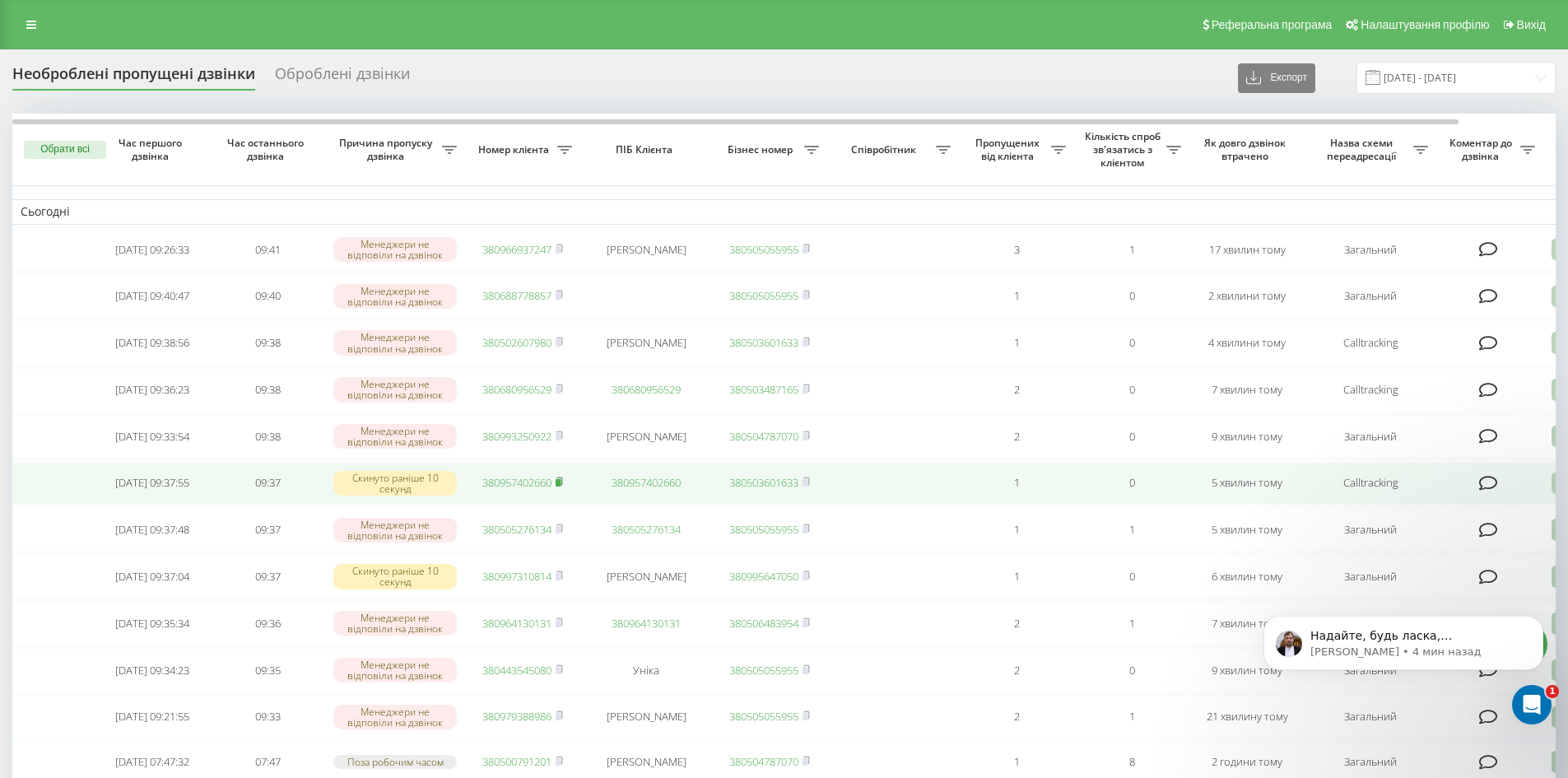
click at [561, 487] on rect at bounding box center [558, 483] width 5 height 8
click at [558, 487] on rect at bounding box center [558, 483] width 5 height 8
